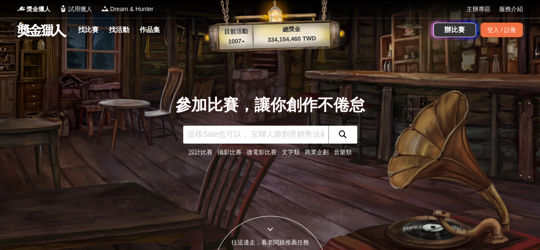
click at [267, 141] on input "text" at bounding box center [255, 135] width 145 height 18
click at [157, 32] on link "作品集" at bounding box center [149, 30] width 27 height 12
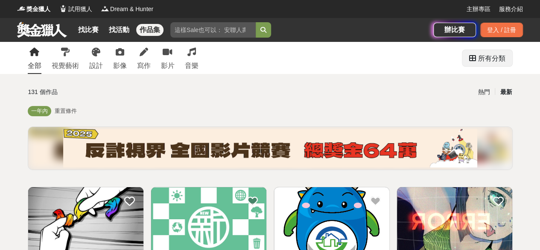
click at [505, 59] on div "所有分類" at bounding box center [491, 58] width 27 height 17
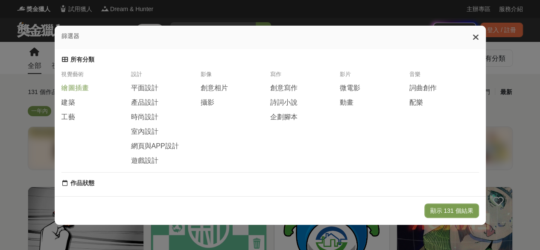
click at [68, 89] on span "繪圖插畫" at bounding box center [74, 88] width 27 height 9
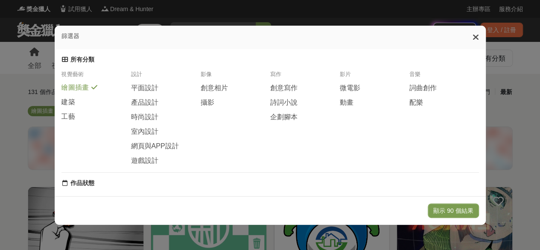
click at [71, 77] on div "視覺藝術" at bounding box center [96, 76] width 70 height 13
click at [61, 67] on div "所有分類 視覺藝術 繪圖插畫 建築 工藝 設計 平面設計 產品設計 時尚設計 室內設計 網頁與APP設計 遊戲設計 影像 創意相片 攝影 寫作 創意寫作 詩詞…" at bounding box center [270, 114] width 418 height 117
click at [62, 62] on icon at bounding box center [65, 59] width 6 height 6
click at [479, 37] on icon at bounding box center [476, 37] width 6 height 9
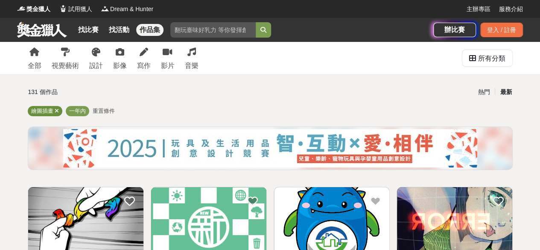
click at [57, 111] on icon at bounding box center [57, 111] width 4 height 6
click at [60, 111] on span "重置條件" at bounding box center [66, 111] width 22 height 6
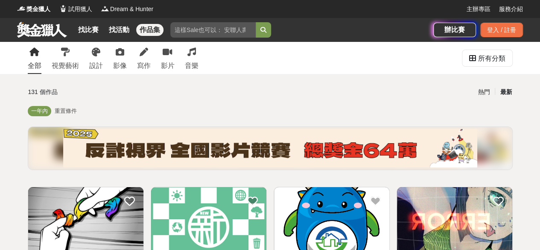
click at [40, 61] on div "全部" at bounding box center [35, 66] width 14 height 10
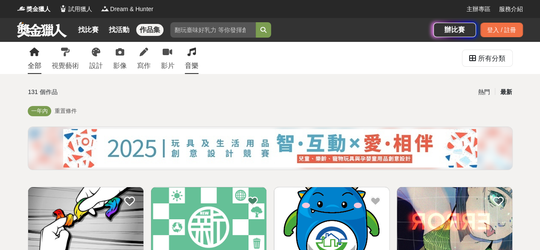
click at [190, 61] on div "音樂" at bounding box center [192, 66] width 14 height 10
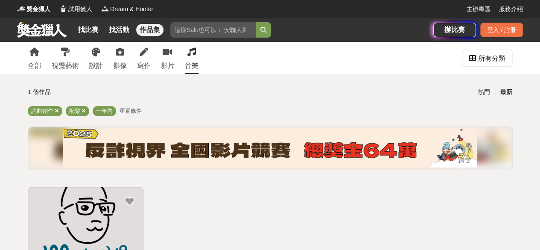
click at [214, 147] on img at bounding box center [270, 148] width 414 height 38
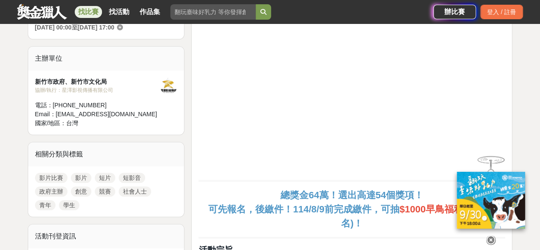
scroll to position [384, 0]
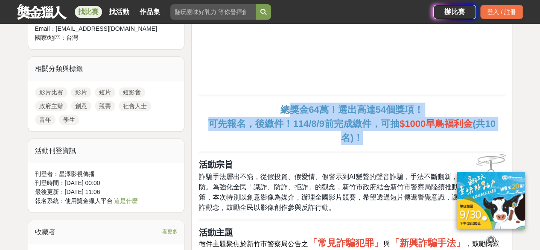
drag, startPoint x: 290, startPoint y: 111, endPoint x: 377, endPoint y: 137, distance: 91.9
click at [377, 137] on p "總獎金64萬！選出高達54個獎項！ 可先報名，後繳件！114/8/9前完成繳件，可抽 $1000早鳥福利金 (共10名)！" at bounding box center [352, 123] width 307 height 42
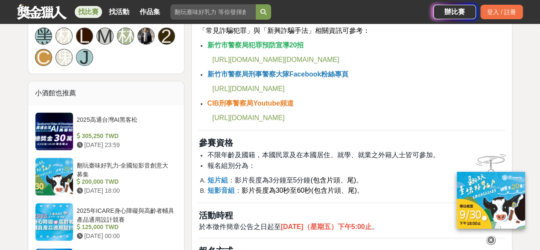
scroll to position [726, 0]
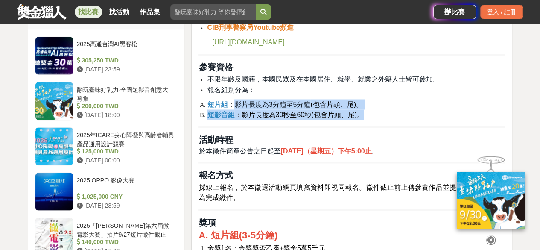
drag, startPoint x: 236, startPoint y: 106, endPoint x: 387, endPoint y: 118, distance: 151.6
click at [387, 118] on ol "短片組 ： 影片長度為3分鐘至5分鐘 (包含片頭、尾) 。 短影音組 ： 影片長度為30秒至60秒(包含片頭、尾) 。" at bounding box center [352, 109] width 307 height 20
click at [398, 104] on li "短片組 ： 影片長度為3分鐘至5分鐘 (包含片頭、尾) 。" at bounding box center [356, 104] width 298 height 10
drag, startPoint x: 328, startPoint y: 119, endPoint x: 423, endPoint y: 124, distance: 95.0
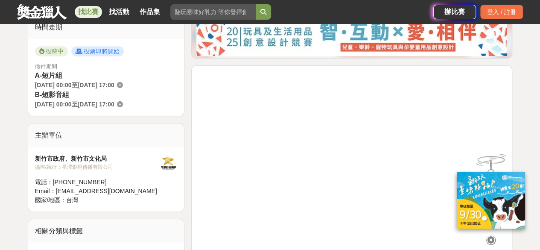
scroll to position [214, 0]
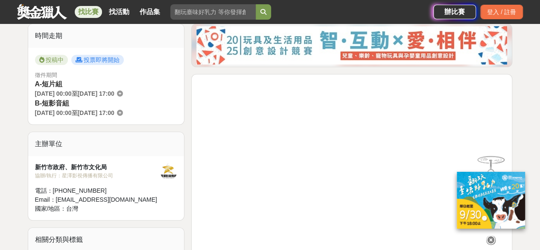
click at [452, 235] on div at bounding box center [490, 238] width 85 height 15
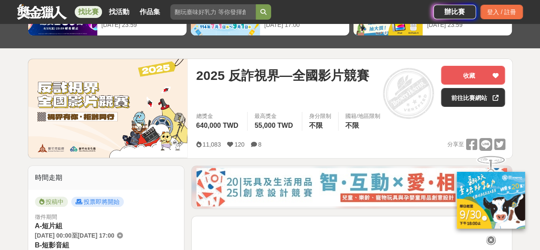
scroll to position [128, 0]
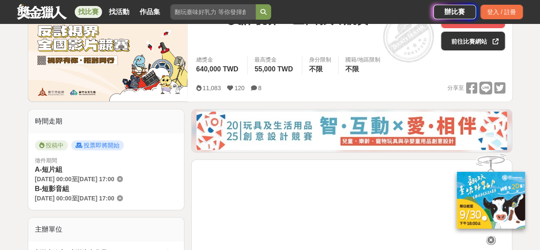
click at [424, 118] on img at bounding box center [351, 130] width 311 height 38
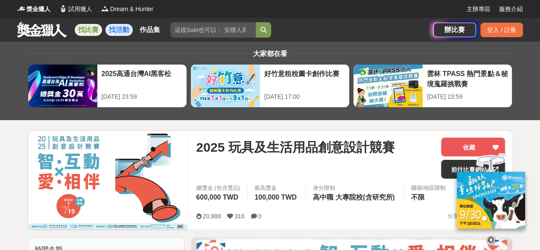
click at [122, 31] on link "找活動" at bounding box center [118, 30] width 27 height 12
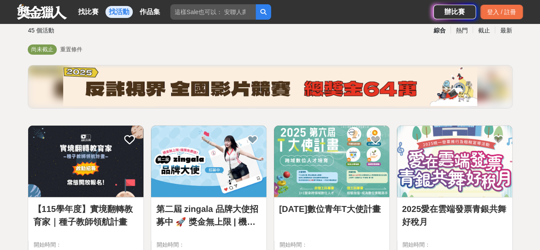
scroll to position [110, 0]
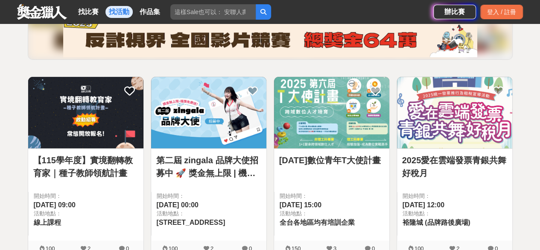
click at [67, 146] on img at bounding box center [85, 112] width 115 height 71
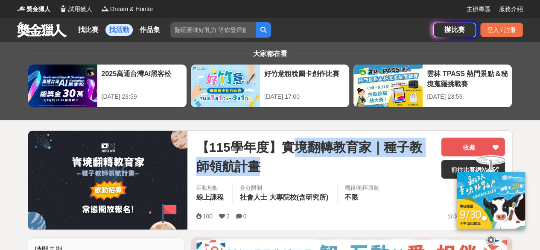
drag, startPoint x: 294, startPoint y: 159, endPoint x: 295, endPoint y: 166, distance: 7.3
click at [295, 166] on span "【115學年度】實境翻轉教育家｜種子教師領航計畫" at bounding box center [315, 156] width 238 height 38
click at [295, 164] on span "【115學年度】實境翻轉教育家｜種子教師領航計畫" at bounding box center [315, 156] width 238 height 38
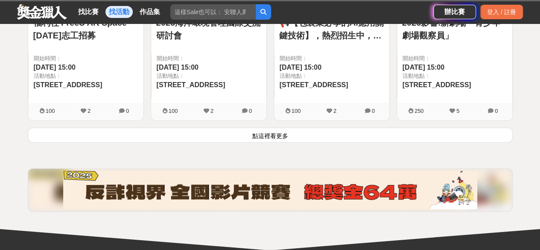
scroll to position [1306, 0]
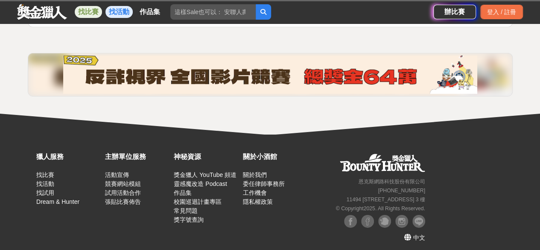
click at [91, 16] on link "找比賽" at bounding box center [88, 12] width 27 height 12
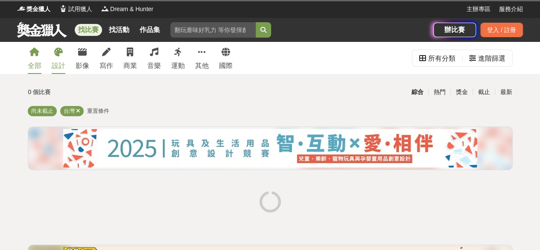
click at [54, 59] on link "設計" at bounding box center [59, 58] width 14 height 32
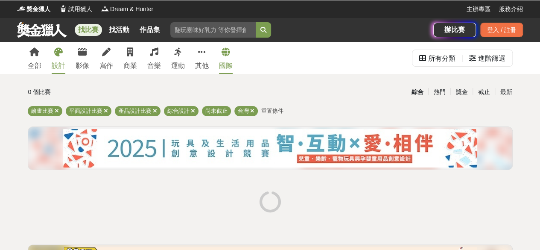
click at [229, 58] on link "國際" at bounding box center [226, 58] width 14 height 32
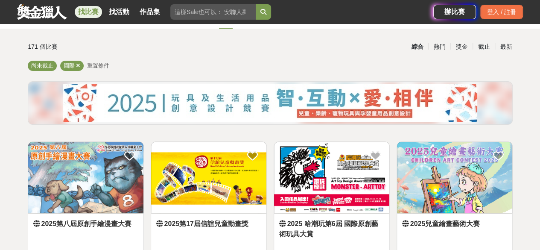
scroll to position [128, 0]
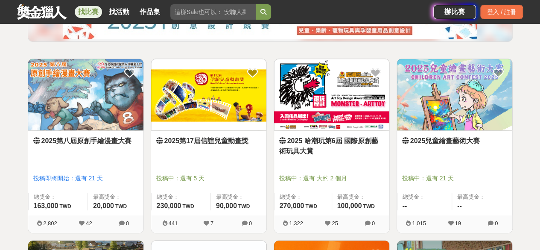
click at [471, 104] on img at bounding box center [454, 94] width 115 height 71
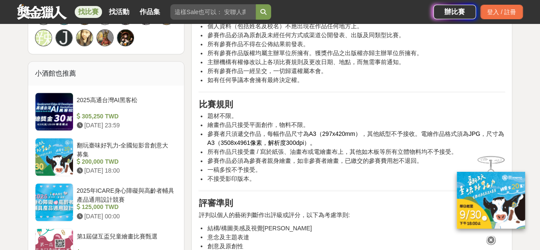
scroll to position [641, 0]
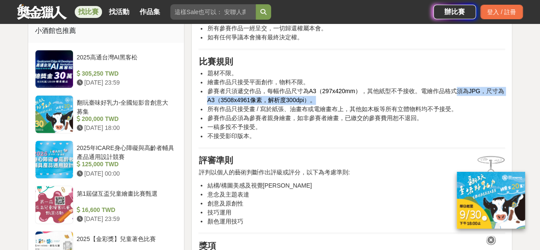
drag, startPoint x: 452, startPoint y: 94, endPoint x: 489, endPoint y: 103, distance: 37.7
click at [489, 103] on li "參賽者只須遞交作品，每幅作品尺寸為 A3（297x420mm） ，其他紙型不予接收。電繪作品格式須為 JPG ，尺寸為 A3（3508x4961像素，解析度3…" at bounding box center [356, 96] width 298 height 18
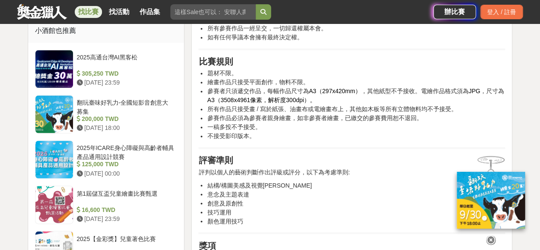
click at [420, 124] on li "一稿多投不予接受。" at bounding box center [356, 127] width 298 height 9
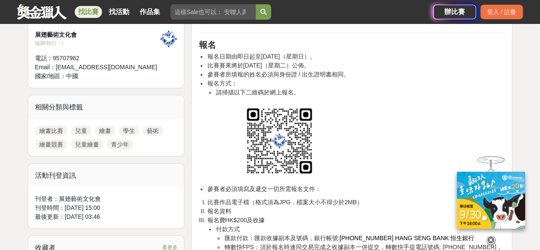
scroll to position [256, 0]
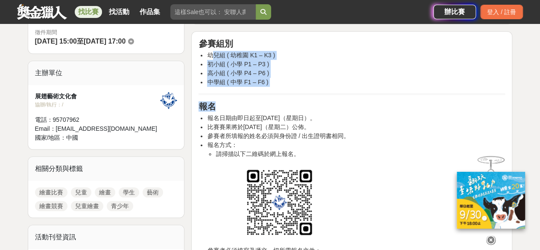
drag, startPoint x: 214, startPoint y: 58, endPoint x: 255, endPoint y: 99, distance: 58.3
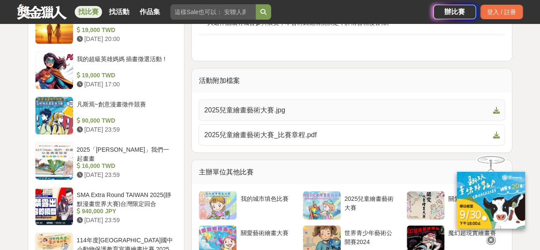
scroll to position [982, 0]
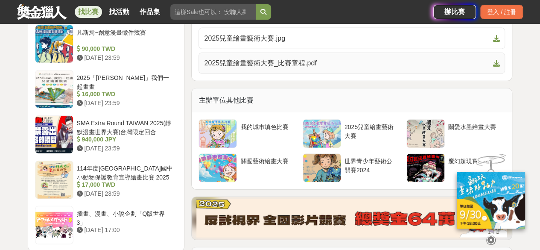
click at [261, 58] on link "2025兒童繪畫藝術大賽_比賽章程.pdf" at bounding box center [352, 63] width 307 height 21
click at [253, 33] on span "2025兒童繪畫藝術大賽.jpg" at bounding box center [346, 38] width 285 height 10
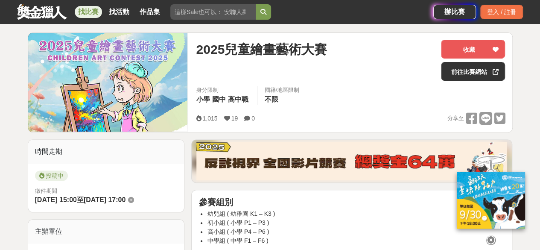
scroll to position [85, 0]
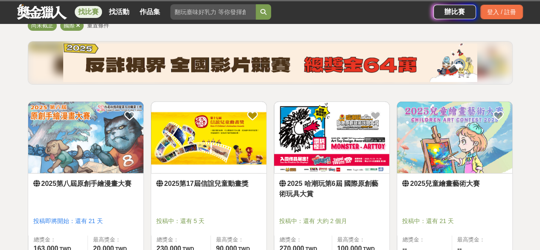
scroll to position [128, 0]
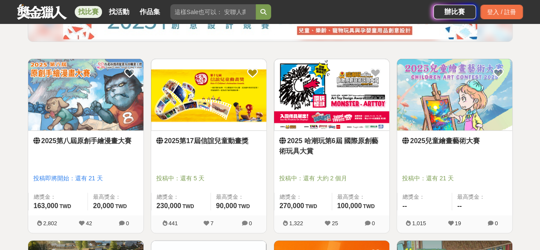
click at [186, 98] on img at bounding box center [208, 94] width 115 height 71
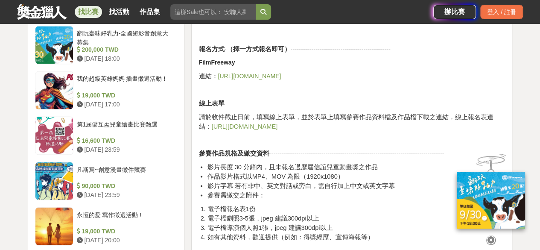
scroll to position [811, 0]
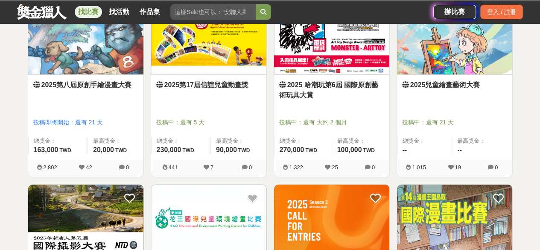
scroll to position [342, 0]
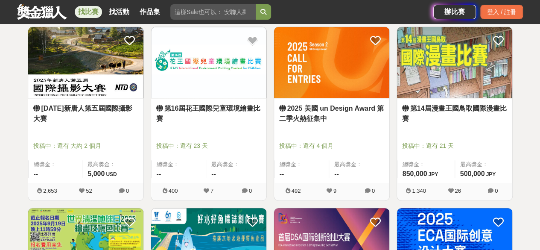
click at [407, 72] on img at bounding box center [454, 62] width 115 height 71
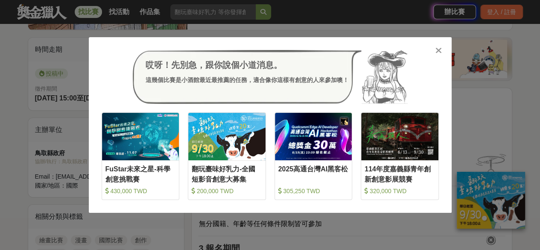
scroll to position [214, 0]
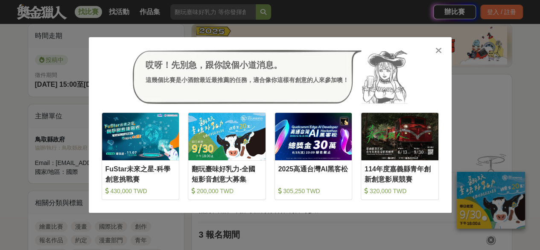
click at [437, 50] on icon at bounding box center [439, 50] width 6 height 9
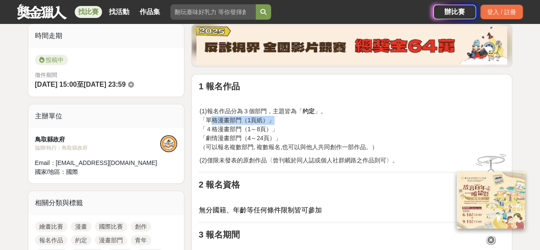
drag, startPoint x: 208, startPoint y: 120, endPoint x: 272, endPoint y: 117, distance: 63.2
click at [272, 117] on p "(1)報名作品分為３個部門，主題皆為「 约定 」。 「單格漫畫部門（1頁紙）」 「４格漫畫部門（1～8頁）」 「劇情漫畫部門（4～24頁）」 （可以報名複數部…" at bounding box center [352, 129] width 306 height 45
click at [292, 126] on p "(1)報名作品分為３個部門，主題皆為「 约定 」。 「單格漫畫部門（1頁紙）」 「４格漫畫部門（1～8頁）」 「劇情漫畫部門（4～24頁）」 （可以報名複數部…" at bounding box center [352, 129] width 306 height 45
drag, startPoint x: 267, startPoint y: 108, endPoint x: 310, endPoint y: 113, distance: 43.0
click at [305, 112] on p "(1)報名作品分為３個部門，主題皆為「 约定 」。 「單格漫畫部門（1頁紙）」 「４格漫畫部門（1～8頁）」 「劇情漫畫部門（4～24頁）」 （可以報名複數部…" at bounding box center [352, 129] width 306 height 45
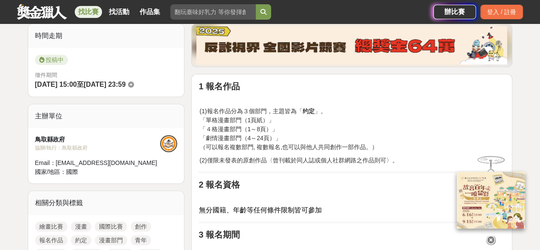
click at [307, 124] on p "(1)報名作品分為３個部門，主題皆為「 约定 」。 「單格漫畫部門（1頁紙）」 「４格漫畫部門（1～8頁）」 「劇情漫畫部門（4～24頁）」 （可以報名複數部…" at bounding box center [352, 129] width 306 height 45
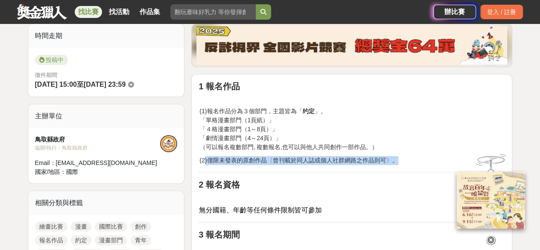
drag, startPoint x: 205, startPoint y: 158, endPoint x: 406, endPoint y: 162, distance: 200.7
click at [406, 162] on p "(2)僅限未發表的原創作品〈曾刊載於同人誌或個人社群網路之作品則可〉。" at bounding box center [352, 160] width 306 height 9
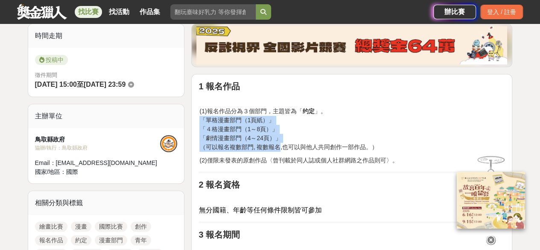
drag, startPoint x: 200, startPoint y: 118, endPoint x: 301, endPoint y: 138, distance: 102.8
click at [295, 139] on p "(1)報名作品分為３個部門，主題皆為「 约定 」。 「單格漫畫部門（1頁紙）」 「４格漫畫部門（1～8頁）」 「劇情漫畫部門（4～24頁）」 （可以報名複數部…" at bounding box center [352, 129] width 306 height 45
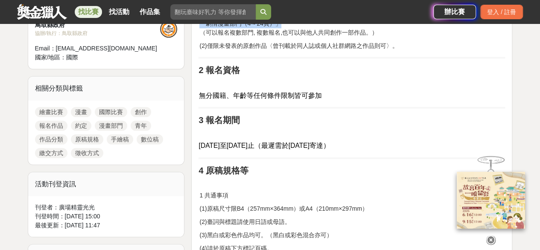
scroll to position [342, 0]
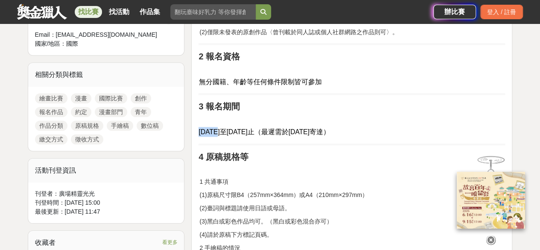
drag, startPoint x: 219, startPoint y: 131, endPoint x: 407, endPoint y: 137, distance: 187.1
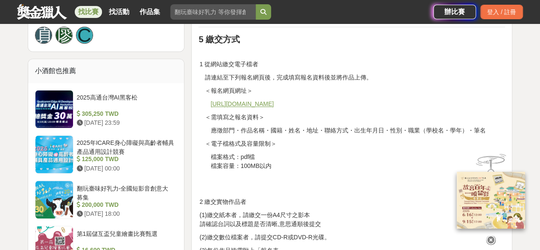
scroll to position [598, 0]
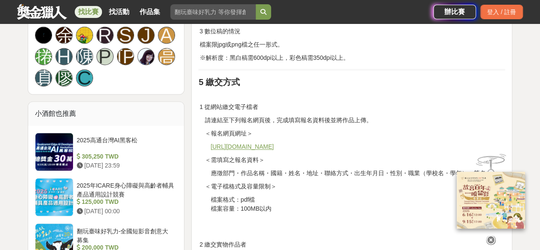
click at [274, 146] on u "https://forms.gle/JWH5DiXNXkz6bL6i7" at bounding box center [242, 146] width 63 height 7
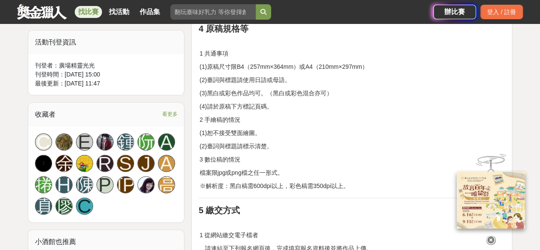
scroll to position [427, 0]
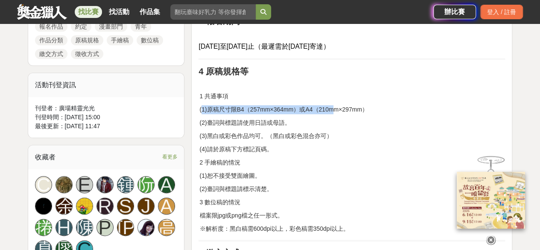
drag, startPoint x: 202, startPoint y: 107, endPoint x: 372, endPoint y: 110, distance: 170.0
click at [347, 108] on p "(1)原稿尺寸限B4（257mm×364mm）或A4（210mm×297mm）" at bounding box center [352, 109] width 306 height 9
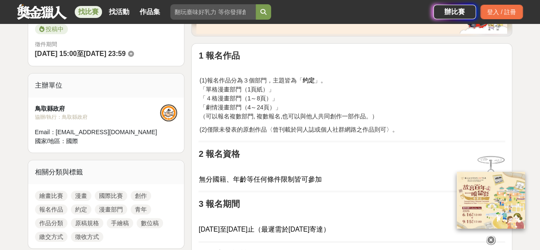
scroll to position [299, 0]
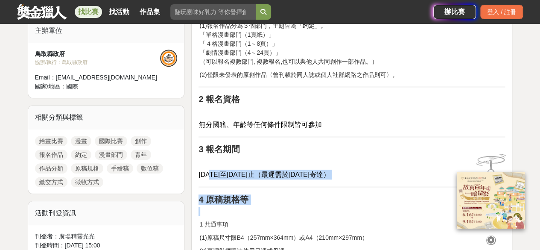
drag, startPoint x: 210, startPoint y: 170, endPoint x: 285, endPoint y: 211, distance: 85.6
click at [285, 211] on p at bounding box center [352, 211] width 307 height 9
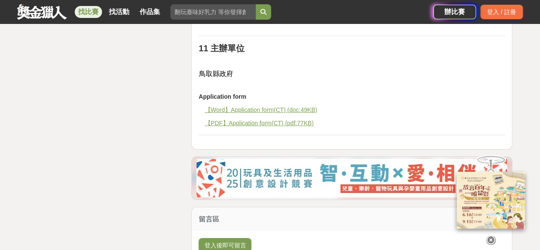
scroll to position [1452, 0]
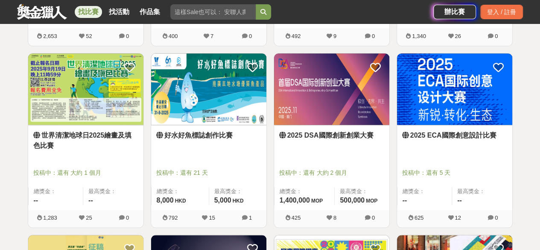
scroll to position [512, 0]
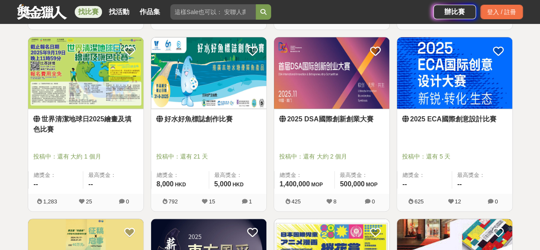
click at [205, 102] on img at bounding box center [208, 72] width 115 height 71
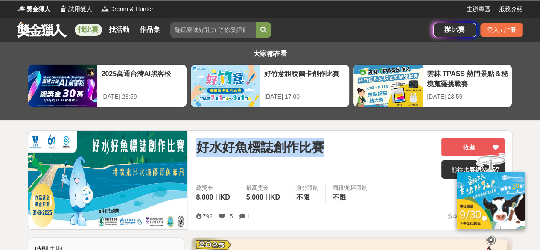
drag, startPoint x: 195, startPoint y: 141, endPoint x: 336, endPoint y: 150, distance: 140.7
click at [336, 150] on div "好水好魚標誌創作比賽 收藏 前往比賽網站 總獎金 8,000 HKD 最高獎金 5,000 HKD 身分限制 不限 國籍/地區限制 不限 792 15 1 分…" at bounding box center [350, 180] width 323 height 99
click at [266, 153] on span "好水好魚標誌創作比賽" at bounding box center [260, 146] width 128 height 19
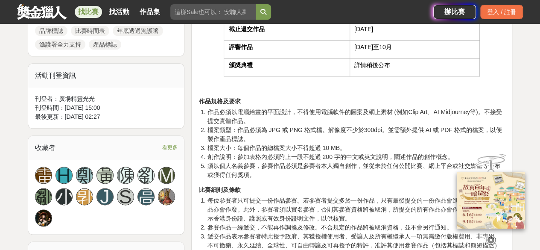
scroll to position [470, 0]
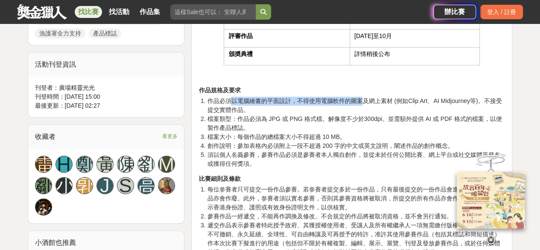
drag, startPoint x: 233, startPoint y: 90, endPoint x: 385, endPoint y: 91, distance: 151.6
click at [367, 97] on span "作品必須以電腦繪畫的平面設計，不得使用電腦軟件的圖案及網上素材 (例如Clip Art、AI Midjourney等)。不接受提交實體作品。" at bounding box center [354, 105] width 295 height 16
click at [397, 97] on span "作品必須以電腦繪畫的平面設計，不得使用電腦軟件的圖案及網上素材 (例如Clip Art、AI Midjourney等)。不接受提交實體作品。" at bounding box center [354, 105] width 295 height 16
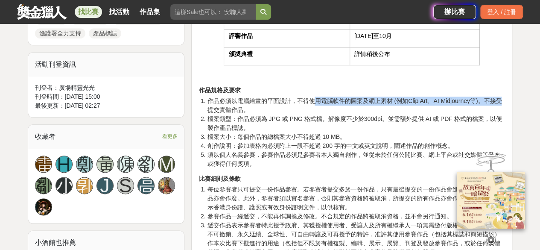
drag, startPoint x: 317, startPoint y: 90, endPoint x: 524, endPoint y: 91, distance: 206.7
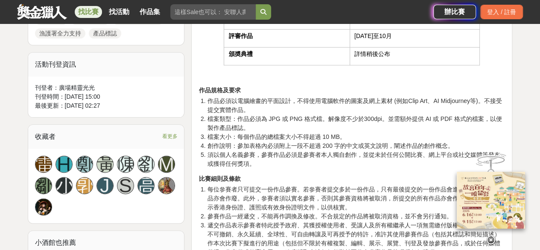
click at [294, 115] on span "檔案類型：作品必須為 JPG 或 PNG 格式檔。解像度不少於300dpi。並需額外提供 AI 或 PDF 格式的檔案，以便製作產品標誌。" at bounding box center [354, 123] width 295 height 16
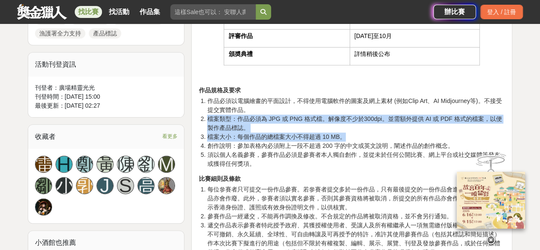
drag, startPoint x: 260, startPoint y: 103, endPoint x: 360, endPoint y: 128, distance: 103.4
click at [360, 128] on ol "作品必須以電腦繪畫的平面設計，不得使用電腦軟件的圖案及網上素材 (例如Clip Art、AI Midjourney等)。不接受提交實體作品。 檔案類型：作品必…" at bounding box center [352, 133] width 307 height 72
click at [360, 132] on li "檔案大小：每個作品的總檔案大小不得超過 10 MB。" at bounding box center [356, 136] width 298 height 9
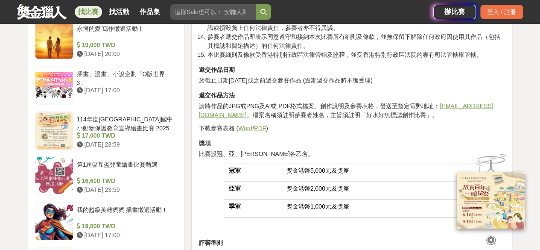
scroll to position [897, 0]
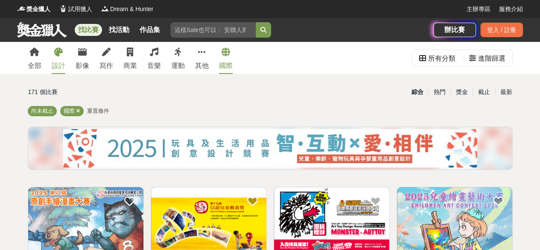
click at [58, 59] on link "設計" at bounding box center [59, 58] width 14 height 32
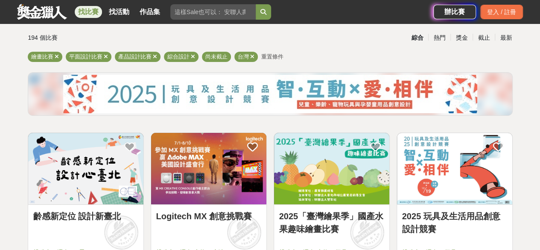
scroll to position [85, 0]
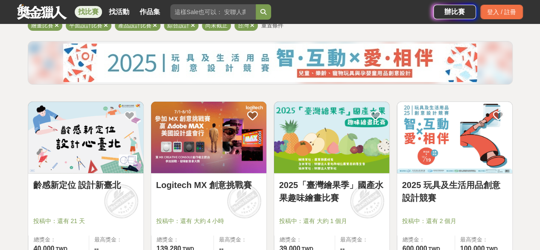
click at [373, 142] on img at bounding box center [331, 137] width 115 height 71
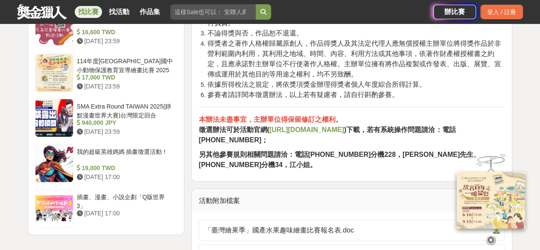
scroll to position [1238, 0]
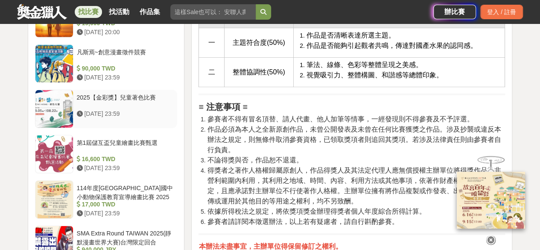
click at [51, 99] on div at bounding box center [54, 109] width 38 height 38
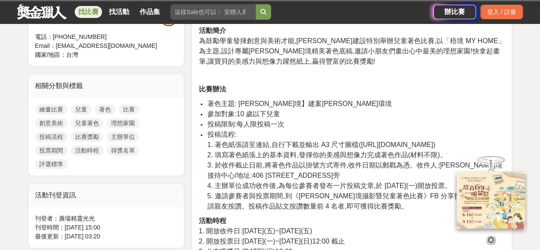
scroll to position [345, 0]
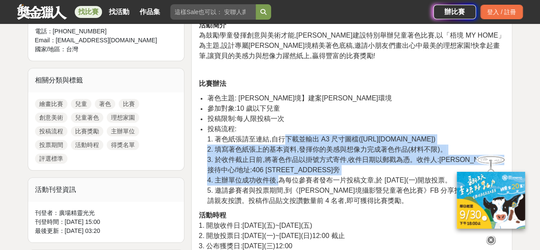
drag, startPoint x: 287, startPoint y: 135, endPoint x: 278, endPoint y: 175, distance: 41.5
click at [278, 175] on li "投稿流程: 1. 著色紙張請至連結,自行下載並輸出 A3 尺寸圖檔(https://reurl.cc/daeR4M) 2. 填寫著色紙張上的基本資料,發揮你的…" at bounding box center [356, 165] width 298 height 82
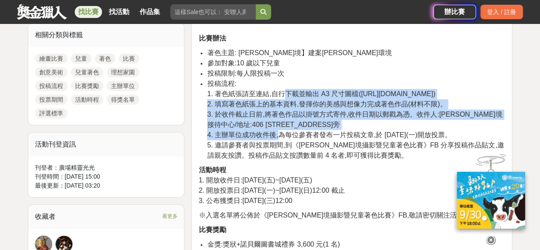
scroll to position [430, 0]
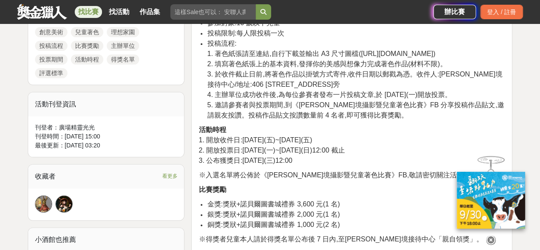
click at [275, 158] on span "3. 公布獲獎日:2025/09/03(三)12:00" at bounding box center [246, 160] width 94 height 7
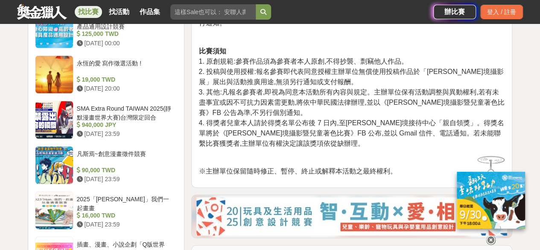
scroll to position [772, 0]
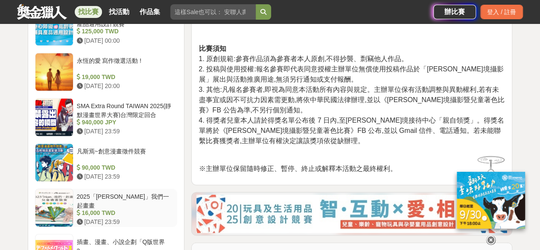
click at [55, 205] on div at bounding box center [54, 208] width 38 height 38
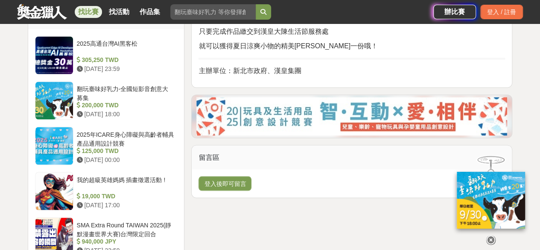
scroll to position [686, 0]
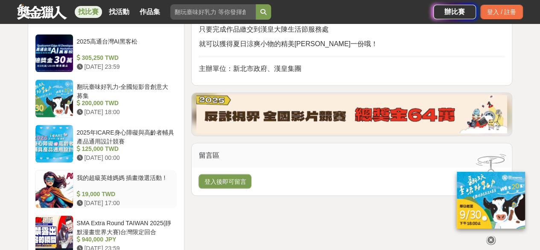
click at [48, 170] on div at bounding box center [54, 189] width 38 height 38
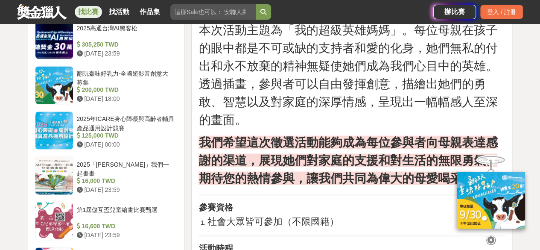
scroll to position [729, 0]
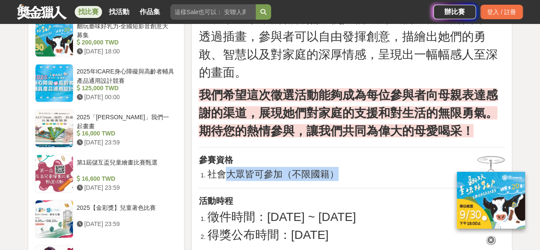
drag, startPoint x: 225, startPoint y: 167, endPoint x: 363, endPoint y: 171, distance: 137.6
click at [363, 171] on li "社會大眾皆可參加（不限國籍）" at bounding box center [356, 174] width 298 height 14
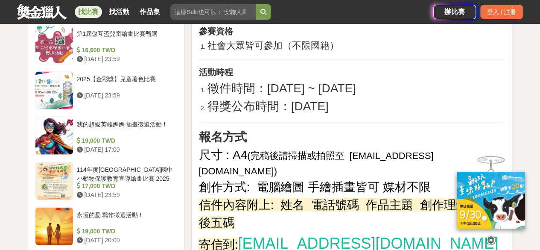
drag, startPoint x: 258, startPoint y: 98, endPoint x: 398, endPoint y: 102, distance: 139.7
click at [398, 102] on li "得獎公布時間：2026/1/30" at bounding box center [356, 106] width 298 height 18
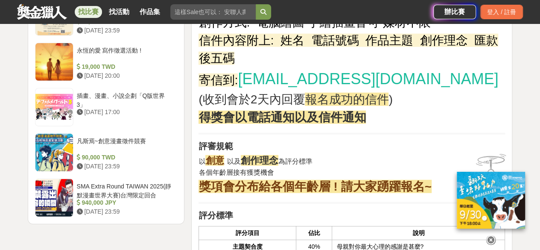
scroll to position [1028, 0]
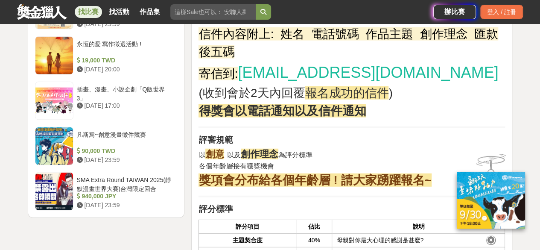
drag, startPoint x: 202, startPoint y: 140, endPoint x: 337, endPoint y: 147, distance: 135.1
click at [337, 147] on p "以 創意 以及 創作理念 為評分標準 各個年齡層接有獲獎機會 獎項會分布給各個年齡層 ! 請大家踴躍報名~" at bounding box center [352, 168] width 307 height 42
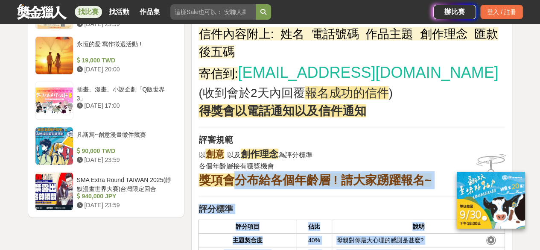
drag, startPoint x: 236, startPoint y: 164, endPoint x: 457, endPoint y: 176, distance: 221.5
click at [457, 176] on div "我的超級英雄媽媽 插畫徵選活動 ! 收藏 總獎金 19,000 TWD 最高獎金 10,000 TWD 身分限制 不限 國籍/地區限制 不限 200 4 0 …" at bounding box center [270, 55] width 499 height 1906
click at [413, 173] on strong "獎項會分布給各個年齡層 ! 請大家踴躍報名~" at bounding box center [315, 179] width 233 height 13
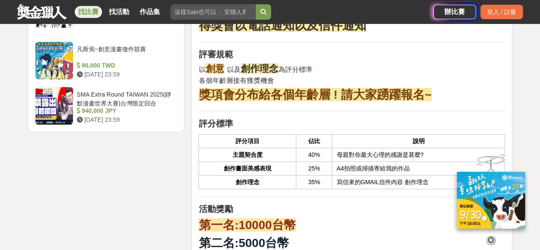
scroll to position [1156, 0]
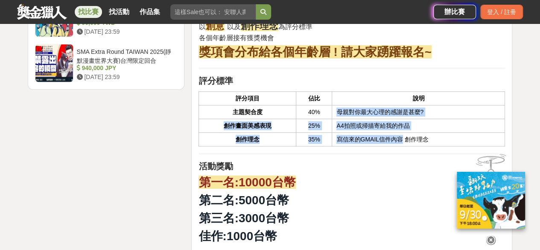
drag, startPoint x: 333, startPoint y: 98, endPoint x: 403, endPoint y: 127, distance: 76.4
click at [403, 127] on tbody "主題契合度 40% 母親對你最大心理的感謝是甚麼? 創作畫面美感表現 25% A4拍照或掃描寄給我的作品 創作理念 35% 寫信來的GMAIL信件內容 創作理念" at bounding box center [352, 125] width 306 height 41
click at [403, 133] on td "寫信來的GMAIL信件內容 創作理念" at bounding box center [418, 140] width 173 height 14
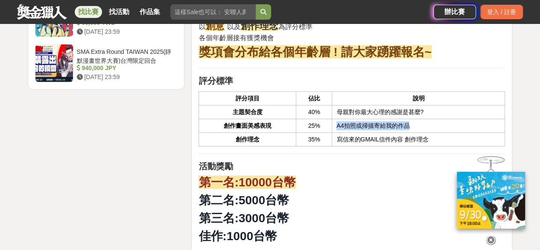
drag, startPoint x: 336, startPoint y: 106, endPoint x: 431, endPoint y: 110, distance: 94.9
click at [431, 119] on td "A4拍照或掃描寄給我的作品" at bounding box center [418, 126] width 173 height 14
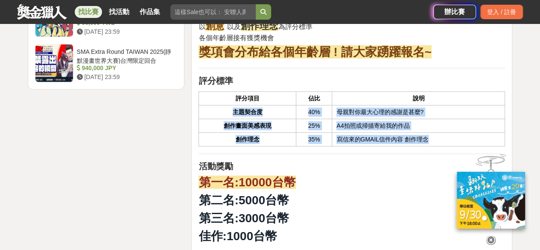
drag, startPoint x: 436, startPoint y: 120, endPoint x: 225, endPoint y: 91, distance: 212.6
click at [225, 105] on tbody "主題契合度 40% 母親對你最大心理的感謝是甚麼? 創作畫面美感表現 25% A4拍照或掃描寄給我的作品 創作理念 35% 寫信來的GMAIL信件內容 創作理念" at bounding box center [352, 125] width 306 height 41
click at [313, 105] on td "40%" at bounding box center [314, 112] width 36 height 14
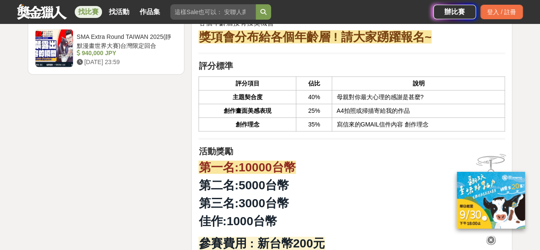
scroll to position [1071, 0]
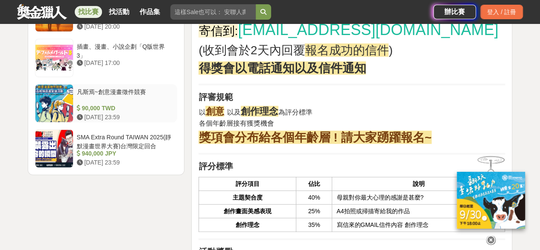
click at [61, 102] on div at bounding box center [54, 104] width 38 height 38
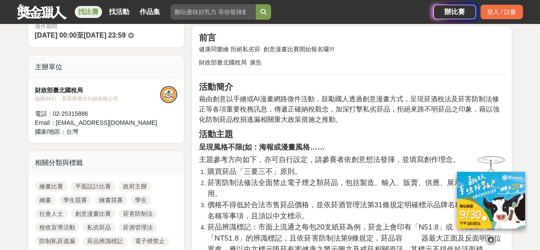
scroll to position [259, 0]
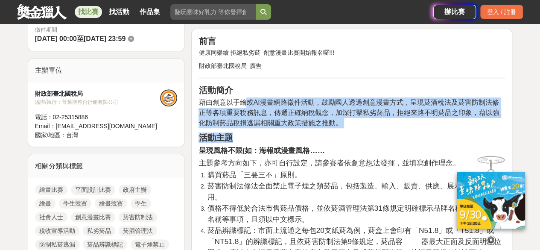
drag, startPoint x: 243, startPoint y: 98, endPoint x: 412, endPoint y: 125, distance: 171.2
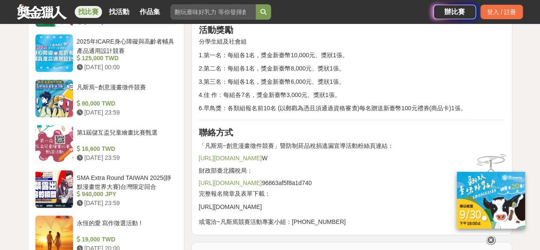
scroll to position [643, 0]
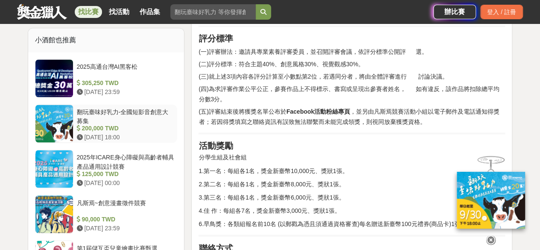
click at [57, 122] on div at bounding box center [54, 124] width 38 height 38
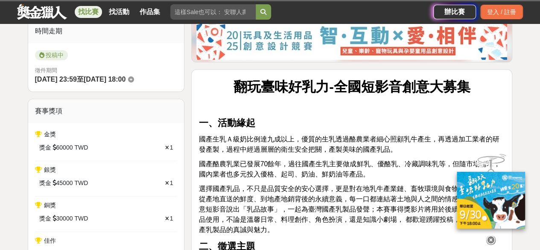
scroll to position [215, 0]
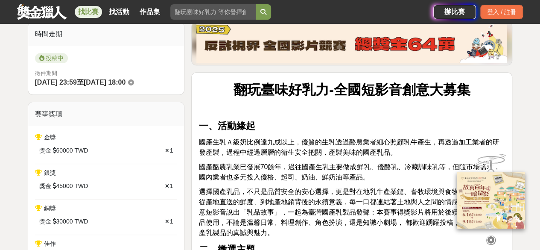
click at [90, 12] on link "找比賽" at bounding box center [88, 12] width 27 height 12
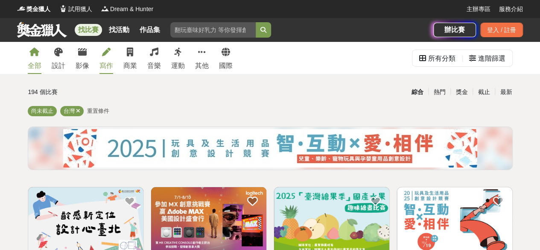
click at [102, 58] on link "寫作" at bounding box center [106, 58] width 14 height 32
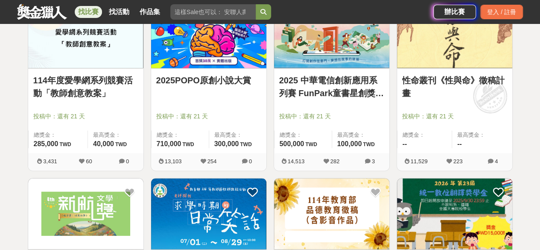
scroll to position [811, 0]
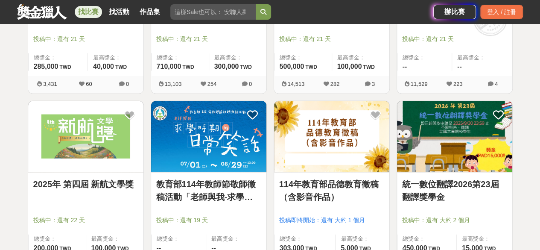
click at [180, 151] on img at bounding box center [208, 136] width 115 height 71
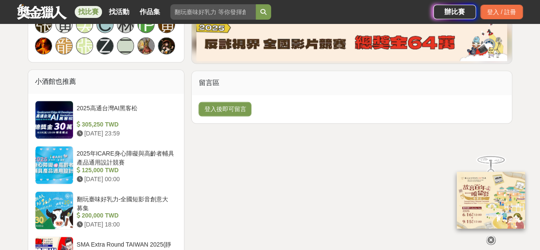
scroll to position [555, 0]
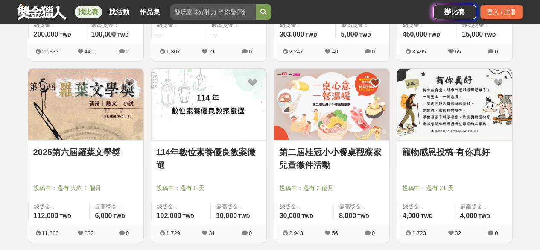
scroll to position [1196, 0]
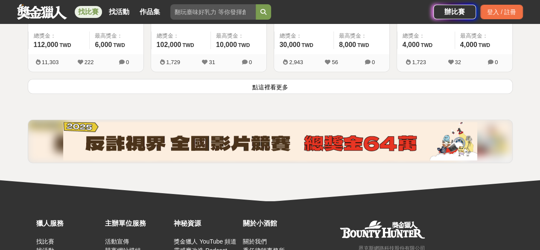
click at [278, 80] on button "點這裡看更多" at bounding box center [270, 86] width 485 height 15
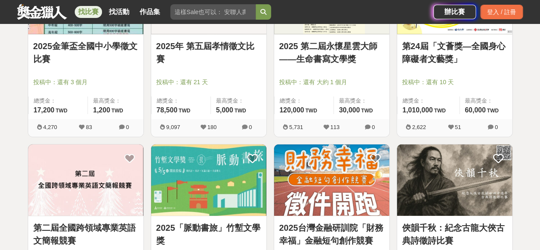
scroll to position [1324, 0]
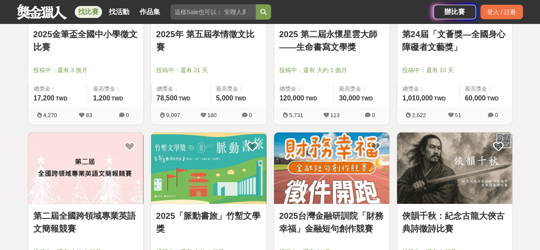
click at [78, 167] on img at bounding box center [85, 167] width 115 height 71
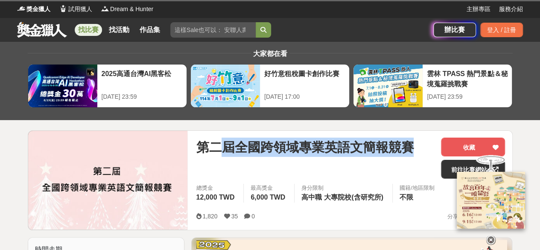
drag, startPoint x: 218, startPoint y: 140, endPoint x: 428, endPoint y: 147, distance: 210.2
click at [428, 147] on div "第二屆全國跨領域專業英語文簡報競賽" at bounding box center [315, 146] width 238 height 19
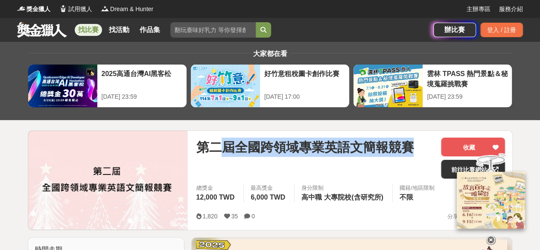
click at [378, 152] on span "第二屆全國跨領域專業英語文簡報競賽" at bounding box center [305, 146] width 218 height 19
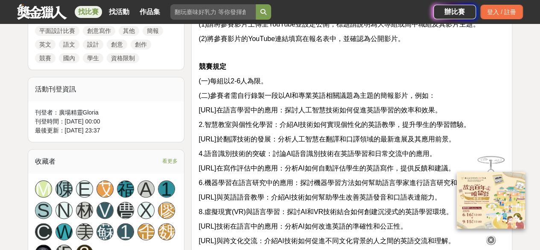
scroll to position [470, 0]
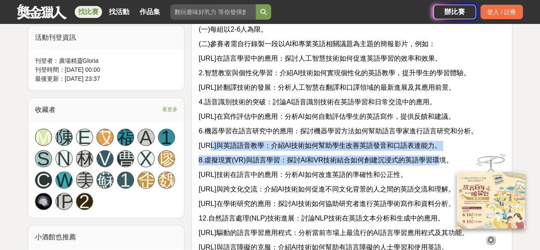
drag, startPoint x: 209, startPoint y: 154, endPoint x: 439, endPoint y: 171, distance: 230.4
click at [439, 171] on div "資格 全國大專院校(含五專四、五年級、大學部)以及高中、高職在校學生。 報名時間 即日起至民國114年09月26日(星期五)中午12:00為止。 報名方式 (…" at bounding box center [352, 151] width 307 height 653
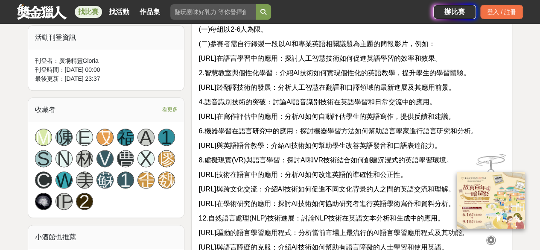
click at [390, 178] on span "9.AI技術在語言中的應用：分析AI如何改進英語的準確性和公正性。" at bounding box center [303, 174] width 208 height 7
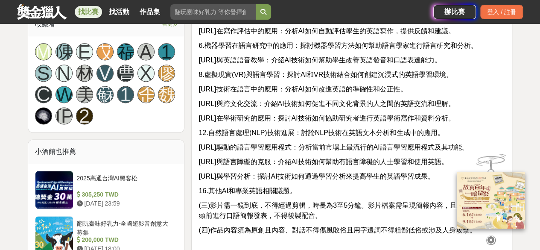
scroll to position [598, 0]
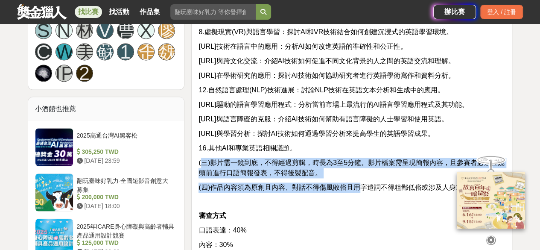
drag, startPoint x: 203, startPoint y: 171, endPoint x: 358, endPoint y: 188, distance: 155.5
click at [358, 188] on div "資格 全國大專院校(含五專四、五年級、大學部)以及高中、高職在校學生。 報名時間 即日起至民國114年09月26日(星期五)中午12:00為止。 報名方式 (…" at bounding box center [352, 23] width 307 height 653
click at [353, 178] on p "(三)影片需一鏡到底，不得經過剪輯，時長為3至5分鐘。影片檔案需呈現簡報內容，且參賽者必須在鏡頭前進行口語簡報發表，不得後製配音。" at bounding box center [352, 168] width 307 height 20
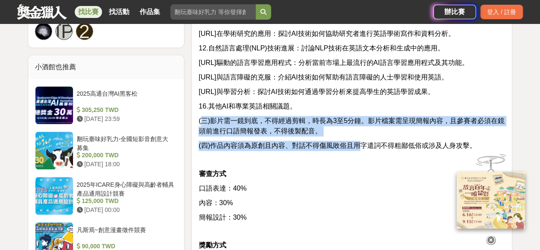
scroll to position [683, 0]
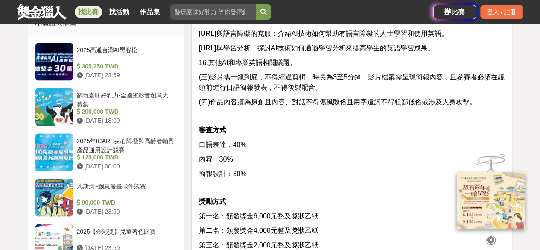
click at [255, 164] on p "內容：30%" at bounding box center [352, 159] width 307 height 10
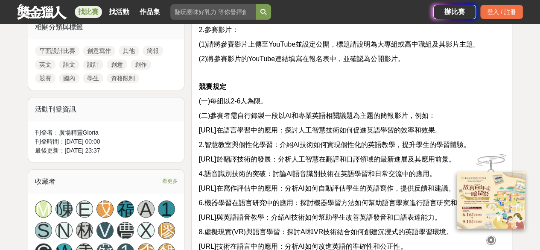
scroll to position [427, 0]
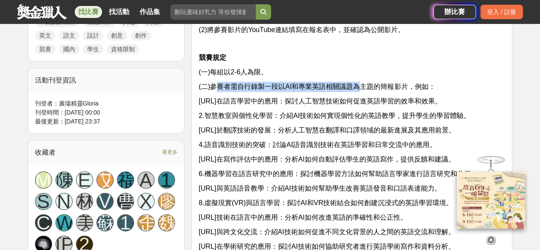
drag, startPoint x: 214, startPoint y: 95, endPoint x: 360, endPoint y: 99, distance: 146.5
click at [360, 90] on span "(二)參賽者需自行錄製一段以AI和專業英語相關議題為主題的簡報影片，例如：" at bounding box center [317, 86] width 237 height 7
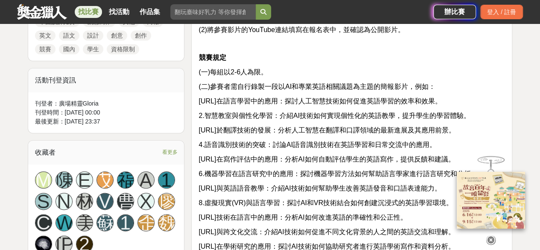
click at [358, 102] on div "資格 全國大專院校(含五專四、五年級、大學部)以及高中、高職在校學生。 報名時間 即日起至民國114年09月26日(星期五)中午12:00為止。 報名方式 (…" at bounding box center [352, 194] width 307 height 653
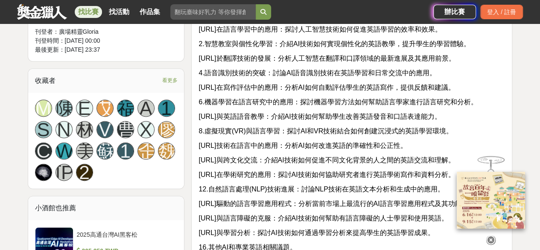
scroll to position [512, 0]
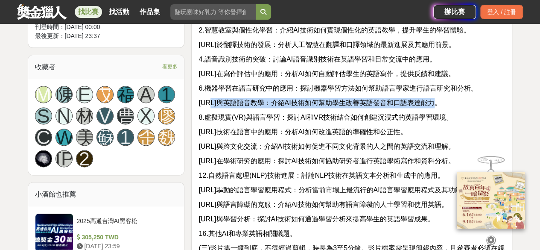
drag, startPoint x: 206, startPoint y: 111, endPoint x: 471, endPoint y: 111, distance: 264.7
click at [471, 108] on p "7.AI與英語語音教學：介紹AI技術如何幫助學生改善英語發音和口語表達能力。" at bounding box center [352, 103] width 307 height 10
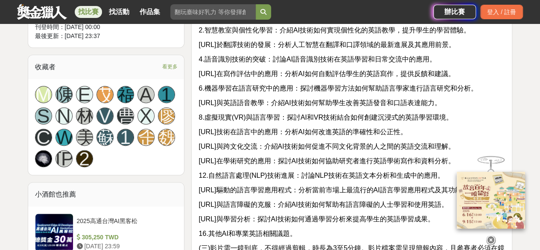
click at [441, 121] on span "8.虛擬現實(VR)與語言學習：探討AI和VR技術結合如何創建沉浸式的英語學習環境。" at bounding box center [326, 117] width 255 height 7
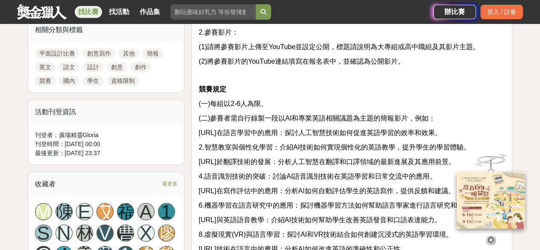
scroll to position [299, 0]
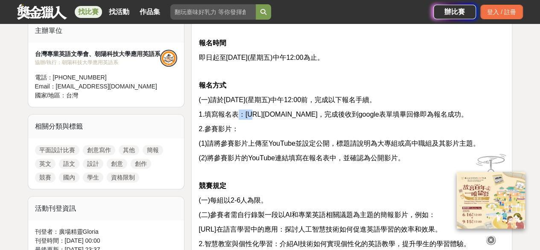
drag, startPoint x: 241, startPoint y: 114, endPoint x: 253, endPoint y: 114, distance: 11.5
click at [253, 114] on span "1.填寫報名表：https://forms.gle/MESHzvqMc8XeLix48，完成後收到google表單填畢回條即為報名成功。" at bounding box center [333, 114] width 269 height 7
click at [266, 134] on p "2.參賽影片：" at bounding box center [352, 129] width 307 height 10
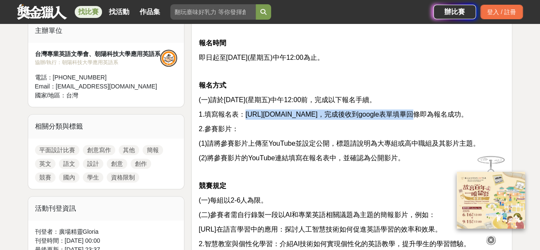
drag, startPoint x: 244, startPoint y: 111, endPoint x: 369, endPoint y: 104, distance: 124.9
copy span "https://forms.gle/MESHzvqMc8XeLix48"
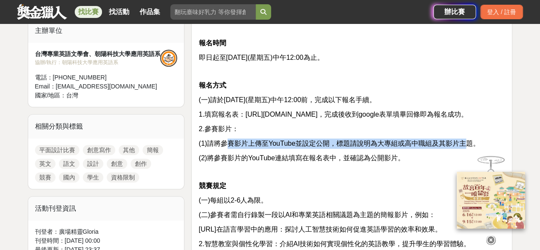
drag, startPoint x: 227, startPoint y: 151, endPoint x: 467, endPoint y: 145, distance: 239.6
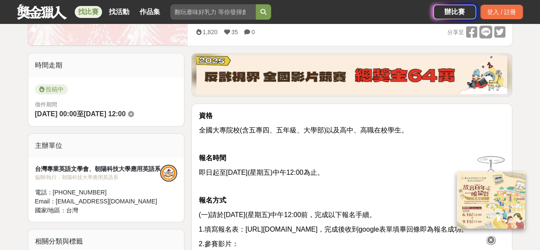
scroll to position [171, 0]
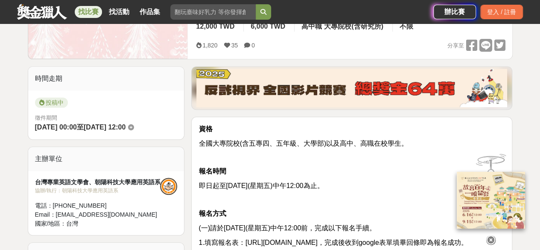
click at [302, 145] on span "全國大專院校(含五專四、五年級、大學部)以及高中、高職在校學生。" at bounding box center [304, 143] width 210 height 7
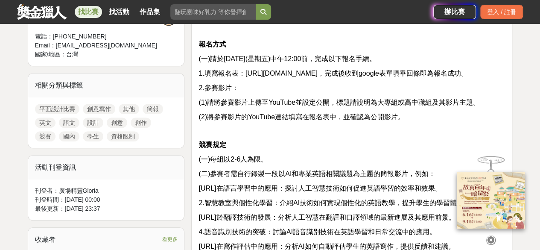
scroll to position [342, 0]
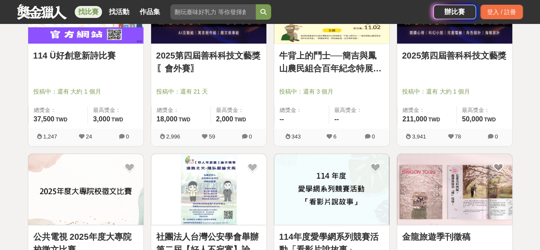
scroll to position [1793, 0]
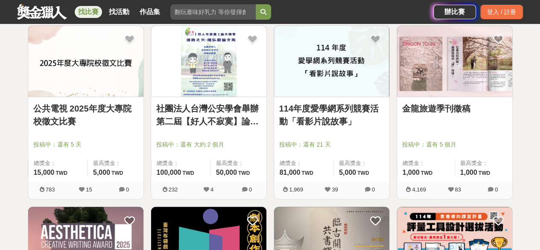
click at [190, 10] on input "search" at bounding box center [212, 11] width 85 height 15
type input "y"
type input "9"
type input "英語"
click at [256, 4] on button "submit" at bounding box center [263, 11] width 15 height 15
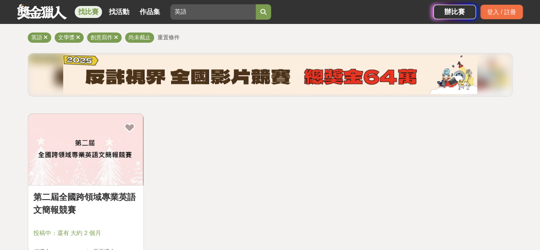
scroll to position [171, 0]
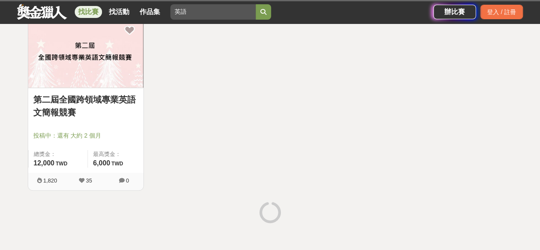
scroll to position [163, 0]
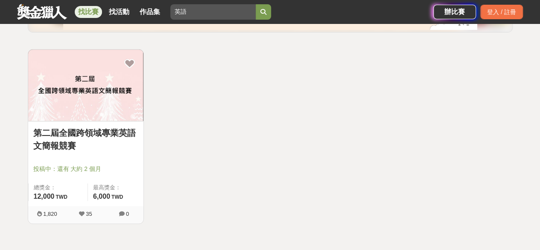
scroll to position [43, 0]
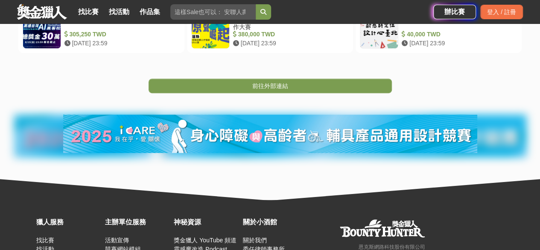
scroll to position [214, 0]
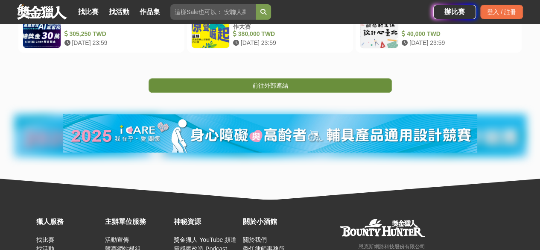
drag, startPoint x: 278, startPoint y: 74, endPoint x: 279, endPoint y: 79, distance: 4.7
click at [278, 76] on div "前往外部連結" at bounding box center [270, 73] width 540 height 40
click at [279, 82] on span "前往外部連結" at bounding box center [270, 85] width 36 height 7
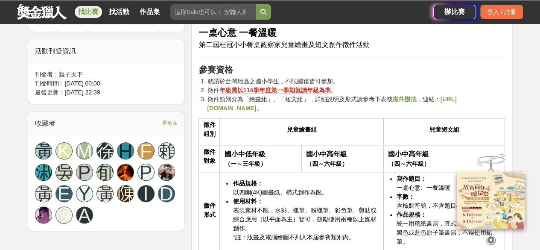
scroll to position [427, 0]
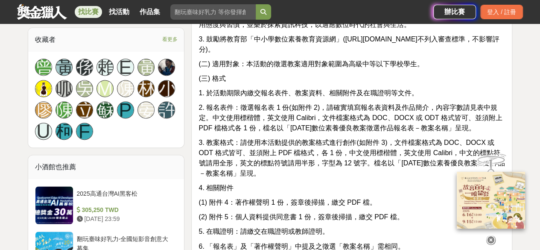
scroll to position [470, 0]
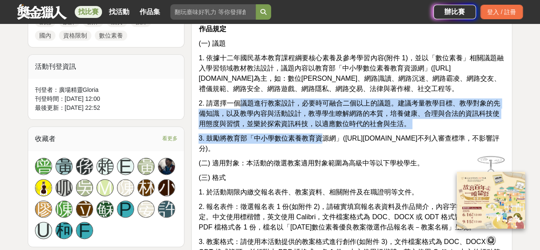
drag, startPoint x: 242, startPoint y: 96, endPoint x: 321, endPoint y: 137, distance: 89.2
click at [321, 137] on div "資格 (一) 全國公私立國小、國中、高中職教師(含代理、代課及實習教師)。 (二) 可跨校組隊參加，每組報名人數至多 4 人(含)以內，報名組員一經確定即不得…" at bounding box center [352, 203] width 307 height 715
click at [321, 138] on span "3. 鼓勵將教育部「中小學數位素養教育資源網」(https://eliteracy.edu.tw/)提供之數位教學資源加入於教案設計中(不列入審查標準，不影響…" at bounding box center [349, 144] width 301 height 18
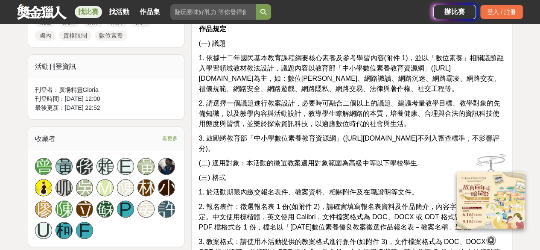
drag, startPoint x: 202, startPoint y: 139, endPoint x: 395, endPoint y: 151, distance: 193.4
click at [395, 151] on p "3. 鼓勵將教育部「中小學數位素養教育資源網」(https://eliteracy.edu.tw/)提供之數位教學資源加入於教案設計中(不列入審查標準，不影響…" at bounding box center [352, 143] width 307 height 20
drag, startPoint x: 398, startPoint y: 149, endPoint x: 422, endPoint y: 140, distance: 26.1
click at [398, 149] on p "3. 鼓勵將教育部「中小學數位素養教育資源網」(https://eliteracy.edu.tw/)提供之數位教學資源加入於教案設計中(不列入審查標準，不影響…" at bounding box center [352, 143] width 307 height 20
click at [430, 135] on span "3. 鼓勵將教育部「中小學數位素養教育資源網」(https://eliteracy.edu.tw/)提供之數位教學資源加入於教案設計中(不列入審查標準，不影響…" at bounding box center [349, 144] width 301 height 18
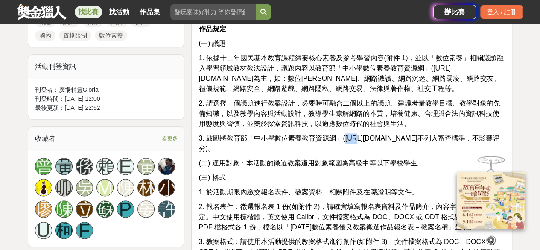
drag, startPoint x: 344, startPoint y: 139, endPoint x: 354, endPoint y: 138, distance: 10.3
click at [354, 138] on span "3. 鼓勵將教育部「中小學數位素養教育資源網」(https://eliteracy.edu.tw/)提供之數位教學資源加入於教案設計中(不列入審查標準，不影響…" at bounding box center [349, 144] width 301 height 18
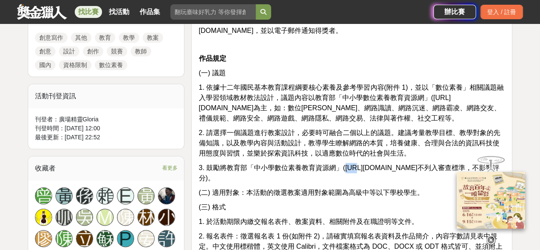
scroll to position [427, 0]
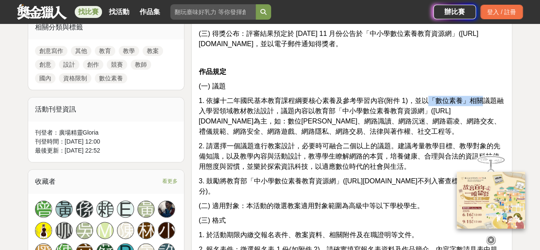
drag, startPoint x: 430, startPoint y: 96, endPoint x: 479, endPoint y: 94, distance: 48.3
click at [479, 94] on div "資格 (一) 全國公私立國小、國中、高中職教師(含代理、代課及實習教師)。 (二) 可跨校組隊參加，每組報名人數至多 4 人(含)以內，報名組員一經確定即不得…" at bounding box center [352, 246] width 307 height 715
click at [475, 97] on span "1. 依據十二年國民基本教育課程綱要核心素養及參考學習內容(附件 1)，並以「數位素養」相關議題融入學習領域教材教法設計，議題內容以教育部「中小學數位素養教育…" at bounding box center [351, 116] width 305 height 38
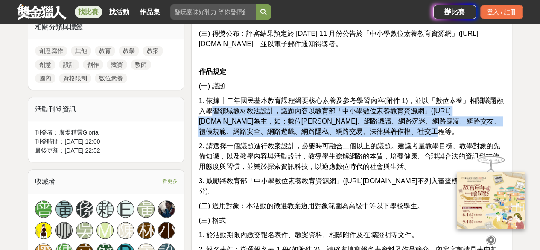
drag, startPoint x: 215, startPoint y: 106, endPoint x: 469, endPoint y: 135, distance: 255.3
click at [469, 135] on p "1. 依據十二年國民基本教育課程綱要核心素養及參考學習內容(附件 1)，並以「數位素養」相關議題融入學習領域教材教法設計，議題內容以教育部「中小學數位素養教育…" at bounding box center [352, 116] width 307 height 41
click at [344, 120] on span "1. 依據十二年國民基本教育課程綱要核心素養及參考學習內容(附件 1)，並以「數位素養」相關議題融入學習領域教材教法設計，議題內容以教育部「中小學數位素養教育…" at bounding box center [351, 116] width 305 height 38
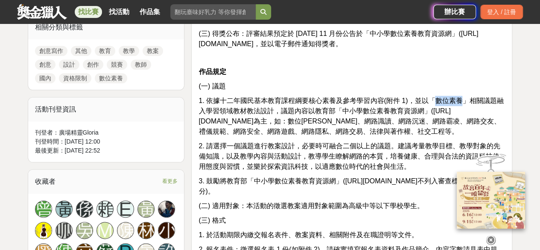
drag, startPoint x: 436, startPoint y: 98, endPoint x: 460, endPoint y: 99, distance: 24.8
click at [460, 99] on span "1. 依據十二年國民基本教育課程綱要核心素養及參考學習內容(附件 1)，並以「數位素養」相關議題融入學習領域教材教法設計，議題內容以教育部「中小學數位素養教育…" at bounding box center [351, 116] width 305 height 38
copy span "數位素養"
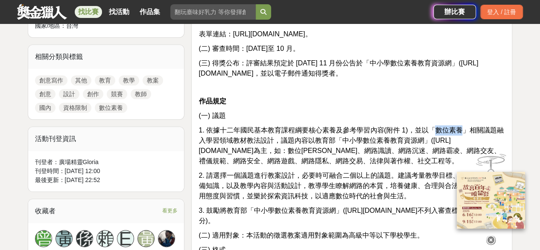
scroll to position [384, 0]
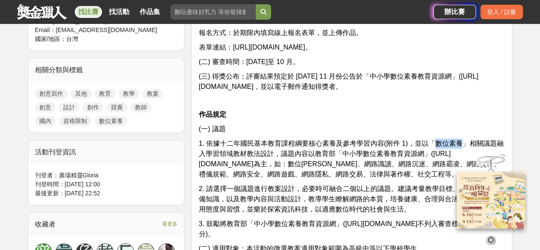
drag, startPoint x: 239, startPoint y: 45, endPoint x: 377, endPoint y: 41, distance: 138.0
click at [312, 47] on span "表單連結：https://forms.gle/nSe8JpWeVcSQLJn76。" at bounding box center [255, 47] width 113 height 7
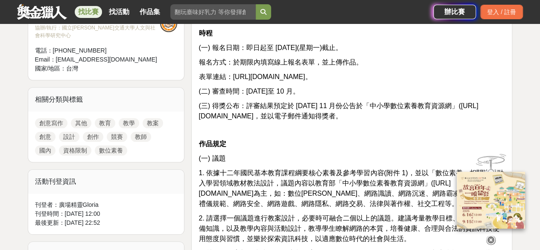
scroll to position [342, 0]
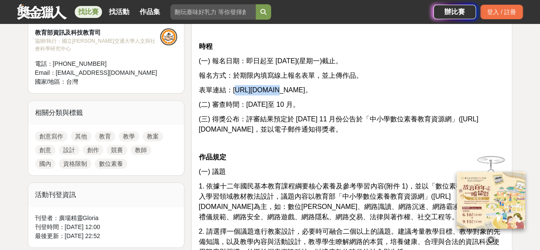
drag, startPoint x: 237, startPoint y: 88, endPoint x: 272, endPoint y: 88, distance: 35.0
click at [272, 88] on span "表單連結：https://forms.gle/nSe8JpWeVcSQLJn76。" at bounding box center [255, 89] width 113 height 7
click at [263, 88] on span "表單連結：https://forms.gle/nSe8JpWeVcSQLJn76。" at bounding box center [255, 89] width 113 height 7
click at [231, 88] on span "表單連結：https://forms.gle/nSe8JpWeVcSQLJn76。" at bounding box center [255, 89] width 113 height 7
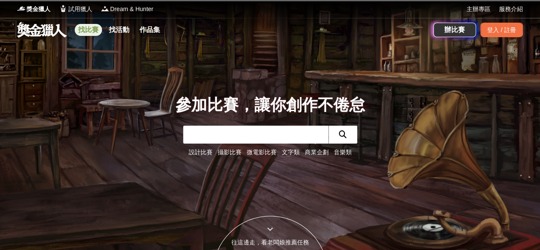
click at [82, 27] on link "找比賽" at bounding box center [88, 30] width 27 height 12
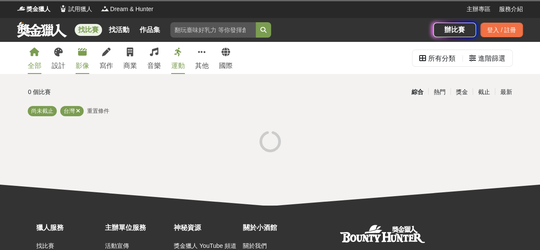
click at [78, 60] on link "影像" at bounding box center [83, 58] width 14 height 32
click at [100, 61] on div "寫作" at bounding box center [106, 66] width 14 height 10
click at [232, 35] on input "search" at bounding box center [212, 29] width 85 height 15
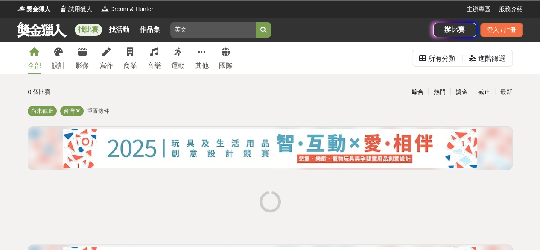
click at [256, 22] on button "submit" at bounding box center [263, 29] width 15 height 15
click at [271, 26] on button "submit" at bounding box center [263, 29] width 15 height 15
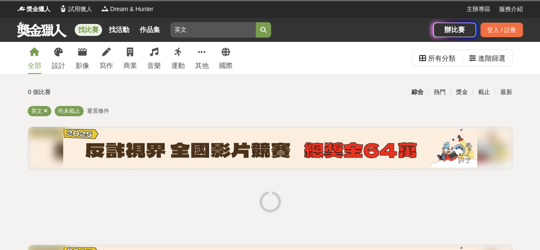
click at [191, 31] on input "英文" at bounding box center [212, 29] width 85 height 15
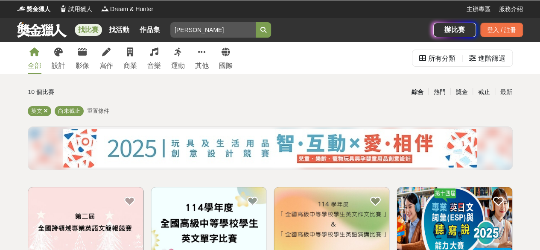
type input "[PERSON_NAME]"
click at [256, 22] on button "submit" at bounding box center [263, 29] width 15 height 15
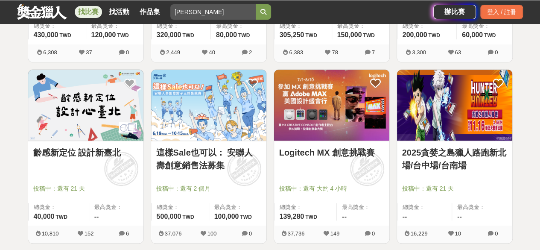
scroll to position [512, 0]
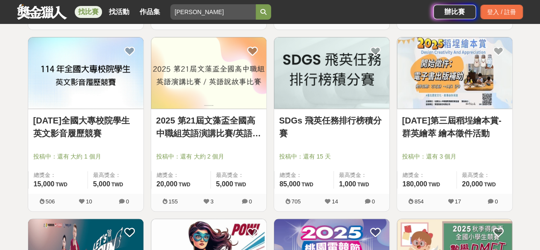
click at [62, 94] on img at bounding box center [85, 72] width 115 height 71
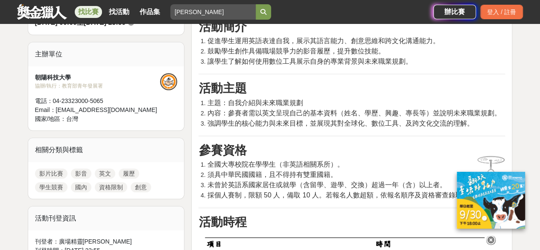
scroll to position [299, 0]
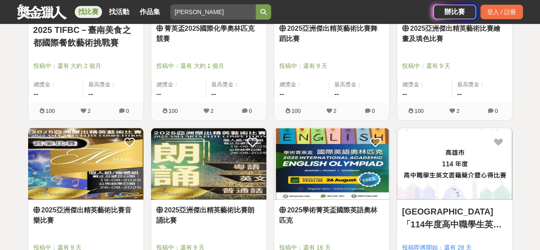
scroll to position [982, 0]
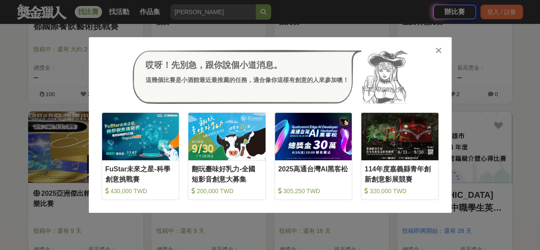
click at [439, 52] on icon at bounding box center [439, 50] width 6 height 9
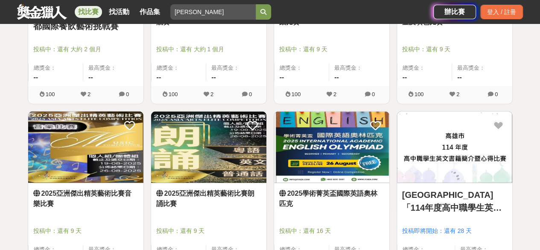
scroll to position [1196, 0]
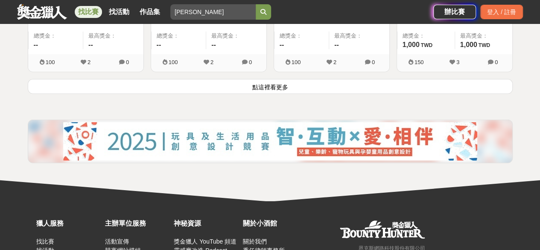
click at [310, 83] on button "點這裡看更多" at bounding box center [270, 86] width 485 height 15
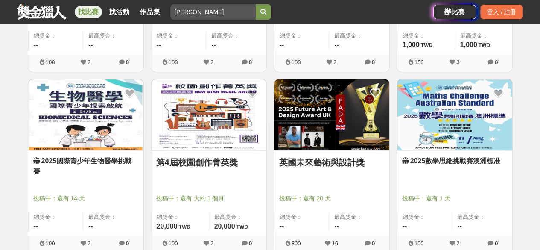
drag, startPoint x: 193, startPoint y: 132, endPoint x: 9, endPoint y: 162, distance: 186.9
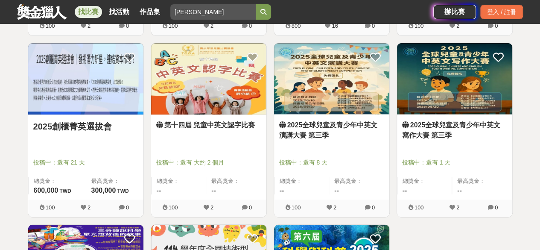
scroll to position [1665, 0]
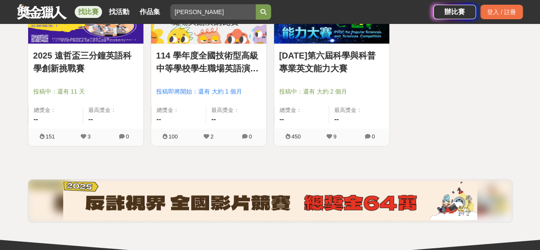
click at [196, 37] on img at bounding box center [208, 7] width 115 height 71
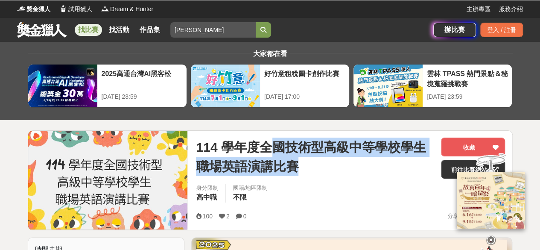
drag, startPoint x: 276, startPoint y: 151, endPoint x: 371, endPoint y: 166, distance: 96.0
click at [371, 166] on span "114 學年度全國技術型高級中等學校學生職場英語演講比賽" at bounding box center [315, 156] width 238 height 38
click at [370, 166] on span "114 學年度全國技術型高級中等學校學生職場英語演講比賽" at bounding box center [315, 156] width 238 height 38
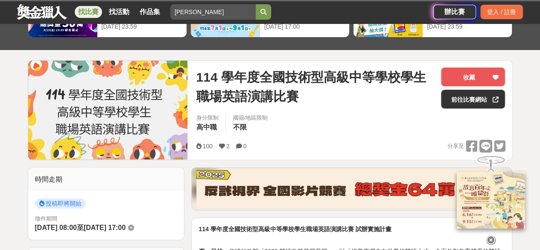
scroll to position [171, 0]
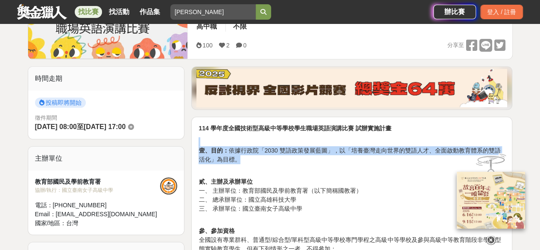
drag, startPoint x: 267, startPoint y: 132, endPoint x: 313, endPoint y: 161, distance: 53.9
click at [313, 161] on p "壹、目的： 依據行政院「2030 雙語政策發展藍圖」，以「培養臺灣走向世界的雙語人才、全面啟動教育體系的雙語活化」為目標。" at bounding box center [352, 150] width 307 height 27
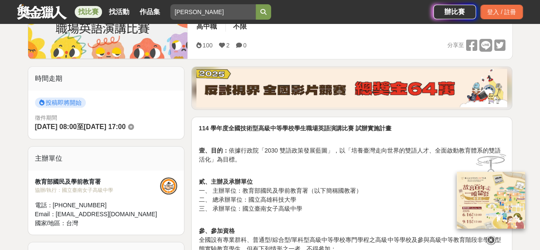
scroll to position [342, 0]
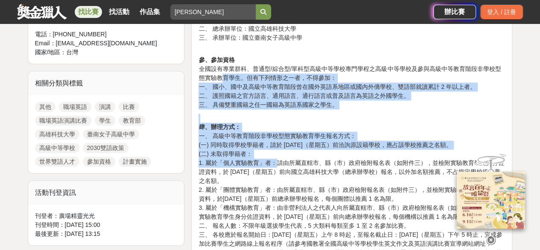
drag, startPoint x: 220, startPoint y: 73, endPoint x: 276, endPoint y: 161, distance: 104.4
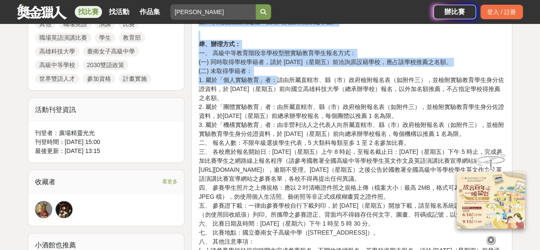
scroll to position [427, 0]
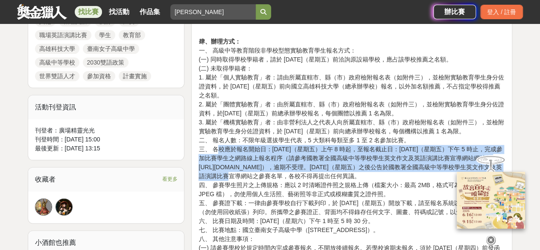
drag, startPoint x: 217, startPoint y: 148, endPoint x: 434, endPoint y: 162, distance: 217.4
click at [434, 162] on p "肆、辦理方式： 一、 高級中等教育階段非學校型態實驗教育學生報名方式： (一) 同時取得學校學籍者，請於 114 年 9 月 5 日（星期五）前洽詢原設籍學校…" at bounding box center [352, 162] width 307 height 269
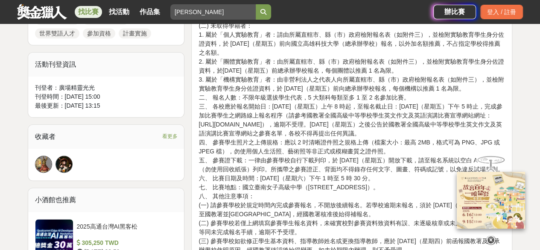
click at [281, 148] on p "肆、辦理方式： 一、 高級中等教育階段非學校型態實驗教育學生報名方式： (一) 同時取得學校學籍者，請於 114 年 9 月 5 日（星期五）前洽詢原設籍學校…" at bounding box center [352, 119] width 307 height 269
drag, startPoint x: 403, startPoint y: 121, endPoint x: 416, endPoint y: 132, distance: 16.7
click at [416, 132] on p "肆、辦理方式： 一、 高級中等教育階段非學校型態實驗教育學生報名方式： (一) 同時取得學校學籍者，請於 114 年 9 月 5 日（星期五）前洽詢原設籍學校…" at bounding box center [352, 119] width 307 height 269
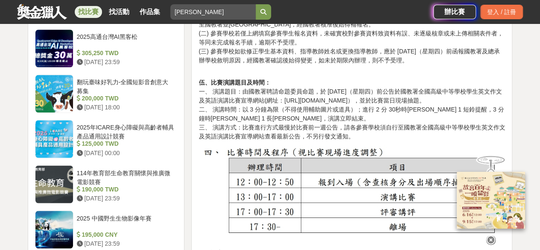
scroll to position [683, 0]
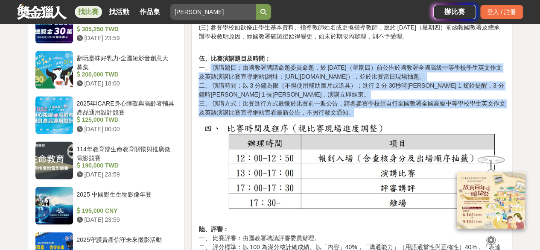
drag, startPoint x: 210, startPoint y: 77, endPoint x: 366, endPoint y: 117, distance: 160.3
click at [366, 117] on p "伍、比賽演講題目及時間： 一、 演講題目：由國教署聘請命題委員命題，於 114 年 9 月 11 日（星期四）前公告於國教署全國高級中等學校學生英文作文及英語…" at bounding box center [352, 81] width 307 height 72
click at [370, 100] on p "伍、比賽演講題目及時間： 一、 演講題目：由國教署聘請命題委員命題，於 114 年 9 月 11 日（星期四）前公告於國教署全國高級中等學校學生英文作文及英語…" at bounding box center [352, 81] width 307 height 72
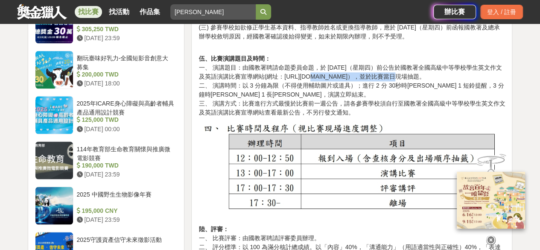
drag, startPoint x: 306, startPoint y: 83, endPoint x: 358, endPoint y: 85, distance: 52.1
click at [358, 85] on p "伍、比賽演講題目及時間： 一、 演講題目：由國教署聘請命題委員命題，於 114 年 9 月 11 日（星期四）前公告於國教署全國高級中等學校學生英文作文及英語…" at bounding box center [352, 81] width 307 height 72
copy p "https://gov.tw/1V8"
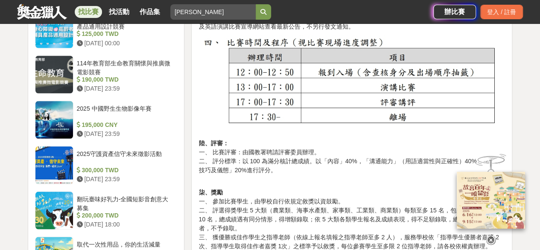
scroll to position [854, 0]
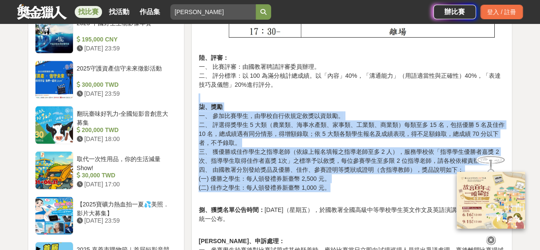
drag, startPoint x: 228, startPoint y: 100, endPoint x: 373, endPoint y: 198, distance: 175.4
click at [374, 192] on p "柒、獎勵 一、 參加比賽學生，由學校自行依規定敘獎以資鼓勵。 二、 評選得獎學生 5 大類（農業類、海事水產類、家事類、工業類、商業類）每類至多 15 名，包…" at bounding box center [352, 143] width 307 height 99
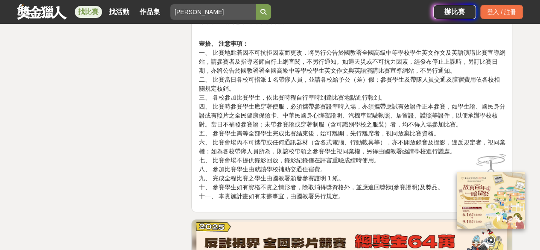
scroll to position [1104, 0]
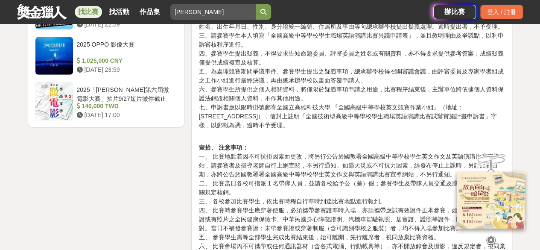
click at [89, 14] on link "找比賽" at bounding box center [88, 12] width 27 height 12
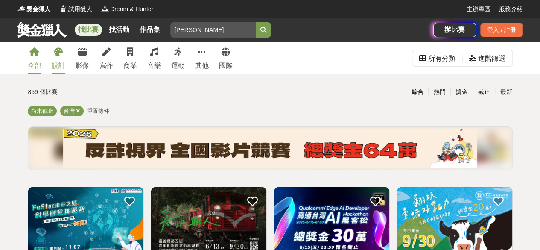
click at [53, 59] on link "設計" at bounding box center [59, 58] width 14 height 32
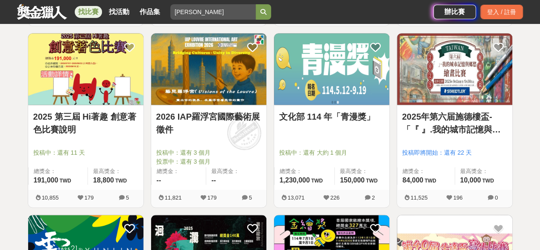
scroll to position [512, 0]
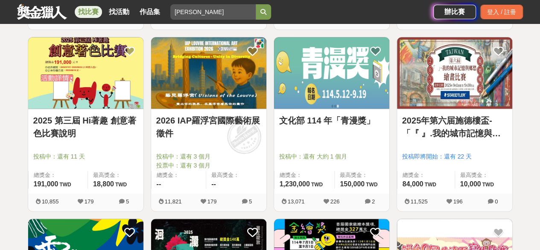
click at [326, 82] on img at bounding box center [331, 72] width 115 height 71
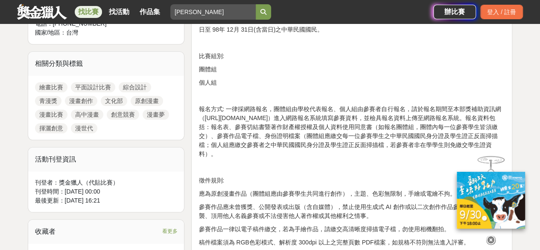
scroll to position [384, 0]
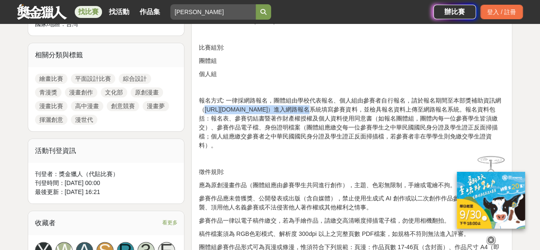
drag, startPoint x: 205, startPoint y: 108, endPoint x: 278, endPoint y: 110, distance: 73.5
click at [278, 110] on p "報名方式: 一律採網路報名，團體組由學校代表報名、個人組由參賽者自行報名，請於報名期間至本部獎補助資訊網（https://grants.moc.gov.tw）…" at bounding box center [352, 123] width 307 height 54
copy p "https://grants.moc.gov.tw"
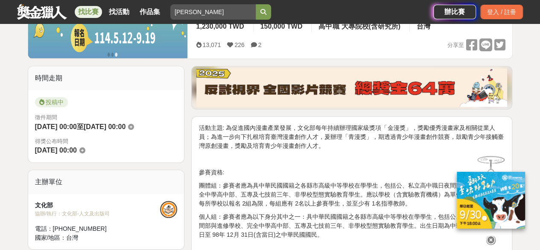
scroll to position [0, 0]
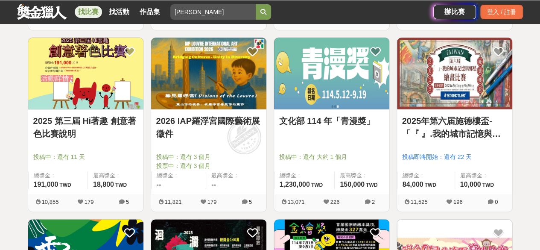
scroll to position [512, 0]
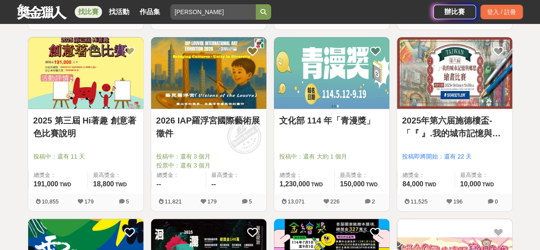
click at [467, 98] on img at bounding box center [454, 72] width 115 height 71
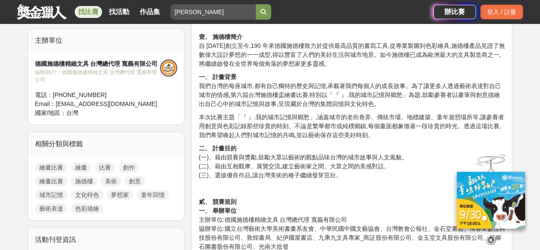
scroll to position [299, 0]
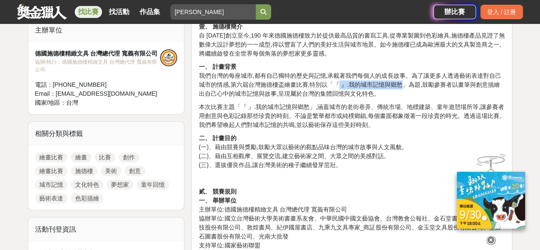
drag, startPoint x: 336, startPoint y: 85, endPoint x: 400, endPoint y: 88, distance: 64.1
click at [400, 88] on p "一、 計畫背景 我們台灣的每座城市,都有自己獨特的歷史與記憶,承載著我們每個人的成長故事。為了讓更多人透過藝術表達對自己城市的情感,第六屆台灣施德樓盃繪畫比賽…" at bounding box center [352, 80] width 307 height 36
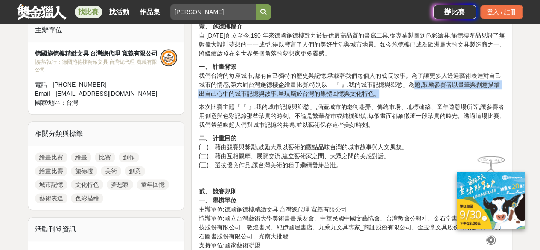
drag, startPoint x: 413, startPoint y: 82, endPoint x: 418, endPoint y: 93, distance: 11.5
click at [418, 93] on p "一、 計畫背景 我們台灣的每座城市,都有自己獨特的歷史與記憶,承載著我們每個人的成長故事。為了讓更多人透過藝術表達對自己城市的情感,第六屆台灣施德樓盃繪畫比賽…" at bounding box center [352, 80] width 307 height 36
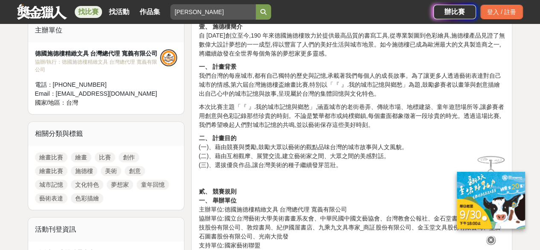
click at [246, 102] on p "本次比賽主題「『 』.我的城市記憶與鄉愁」,涵蓋城市的老街巷弄、傳統市場、地標建築、童年遊憩場所等,讓參賽者用創意與色彩記錄那些珍貴的時刻。不論是繁華都市或純…" at bounding box center [352, 115] width 307 height 27
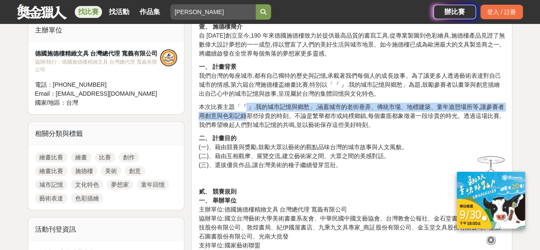
drag, startPoint x: 243, startPoint y: 105, endPoint x: 246, endPoint y: 112, distance: 7.8
click at [246, 112] on p "本次比賽主題「『 』.我的城市記憶與鄉愁」,涵蓋城市的老街巷弄、傳統市場、地標建築、童年遊憩場所等,讓參賽者用創意與色彩記錄那些珍貴的時刻。不論是繁華都市或純…" at bounding box center [352, 115] width 307 height 27
click at [247, 114] on p "本次比賽主題「『 』.我的城市記憶與鄉愁」,涵蓋城市的老街巷弄、傳統市場、地標建築、童年遊憩場所等,讓參賽者用創意與色彩記錄那些珍貴的時刻。不論是繁華都市或純…" at bounding box center [352, 115] width 307 height 27
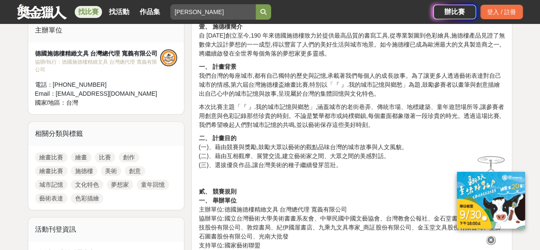
click at [255, 119] on p "本次比賽主題「『 』.我的城市記憶與鄉愁」,涵蓋城市的老街巷弄、傳統市場、地標建築、童年遊憩場所等,讓參賽者用創意與色彩記錄那些珍貴的時刻。不論是繁華都市或純…" at bounding box center [352, 115] width 307 height 27
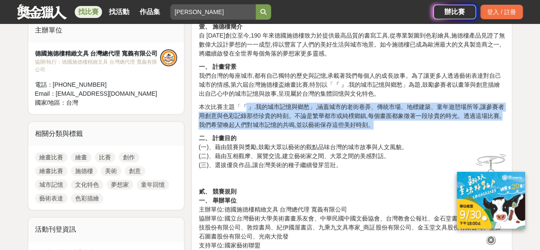
drag, startPoint x: 243, startPoint y: 108, endPoint x: 386, endPoint y: 128, distance: 144.5
click at [386, 128] on p "本次比賽主題「『 』.我的城市記憶與鄉愁」,涵蓋城市的老街巷弄、傳統市場、地標建築、童年遊憩場所等,讓參賽者用創意與色彩記錄那些珍貴的時刻。不論是繁華都市或純…" at bounding box center [352, 115] width 307 height 27
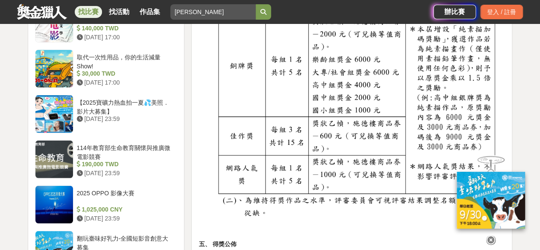
scroll to position [1068, 0]
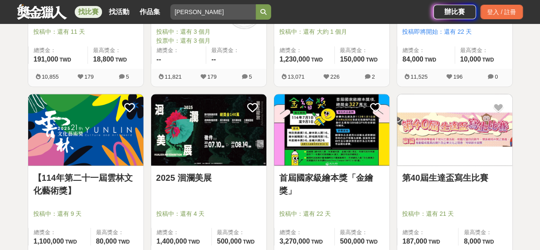
scroll to position [641, 0]
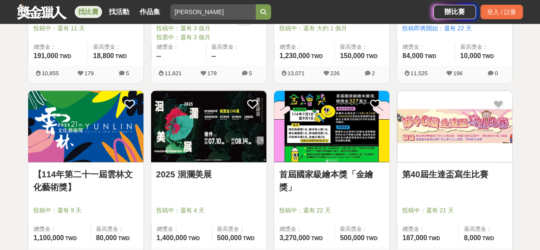
click at [326, 140] on img at bounding box center [331, 126] width 115 height 71
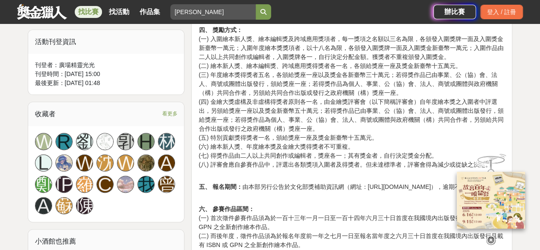
scroll to position [555, 0]
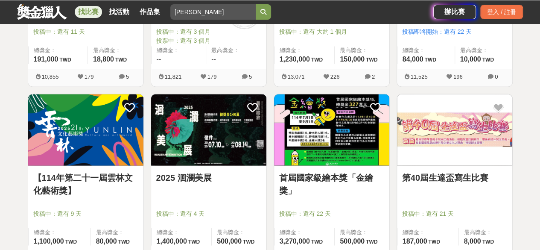
scroll to position [641, 0]
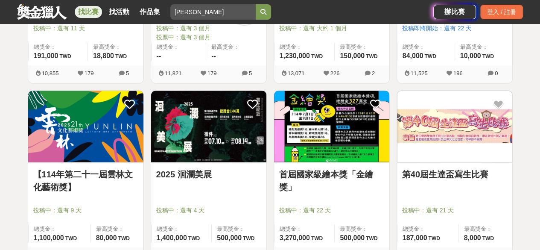
click at [205, 14] on input "英" at bounding box center [212, 11] width 85 height 15
click at [457, 129] on img at bounding box center [454, 126] width 115 height 71
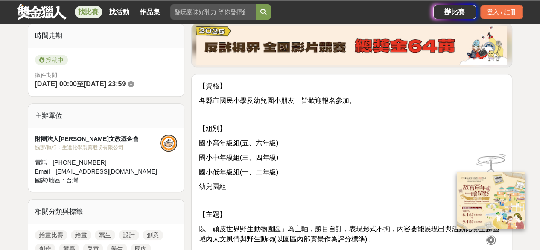
scroll to position [470, 0]
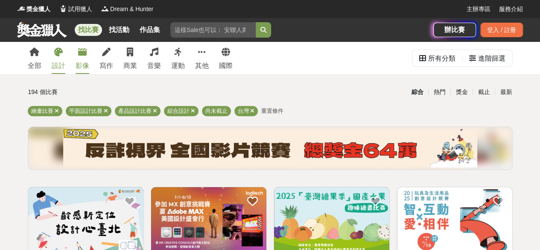
click at [80, 66] on div "影像" at bounding box center [83, 66] width 14 height 10
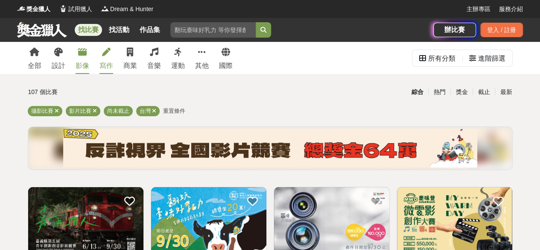
click at [110, 58] on link "寫作" at bounding box center [106, 58] width 14 height 32
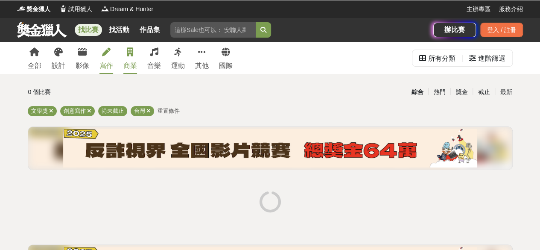
click at [131, 59] on link "商業" at bounding box center [130, 58] width 14 height 32
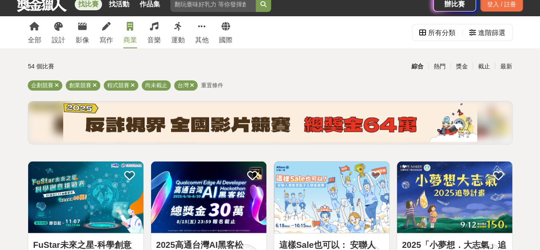
scroll to position [85, 0]
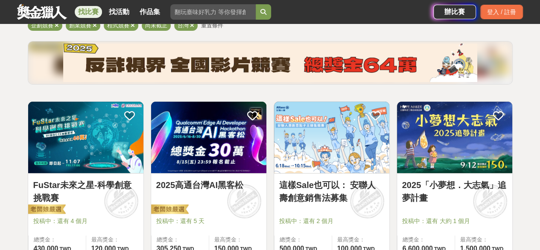
click at [432, 135] on img at bounding box center [454, 137] width 115 height 71
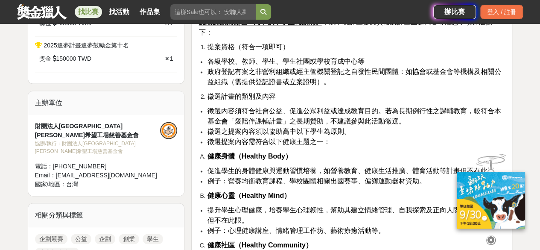
scroll to position [854, 0]
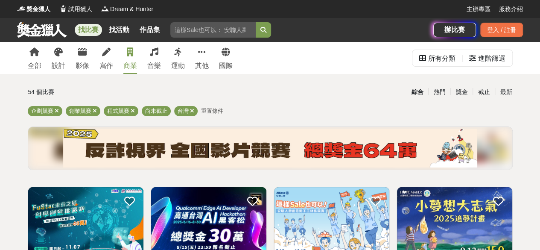
click at [165, 60] on div "全部 設計 影像 寫作 商業 音樂 運動 其他 國際" at bounding box center [130, 58] width 215 height 32
click at [155, 61] on div "音樂" at bounding box center [154, 66] width 14 height 10
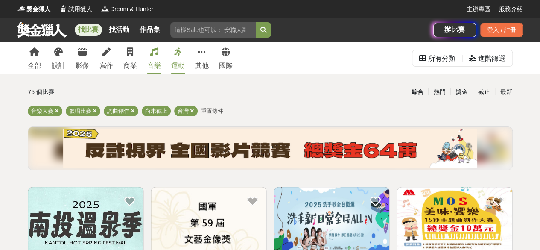
click at [173, 61] on div "運動" at bounding box center [178, 66] width 14 height 10
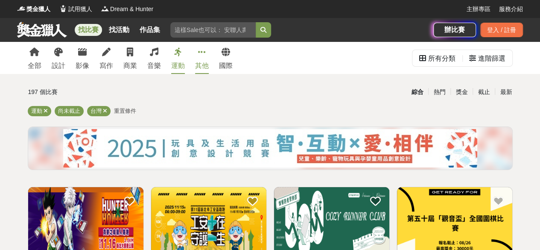
click at [200, 59] on link "其他" at bounding box center [202, 58] width 14 height 32
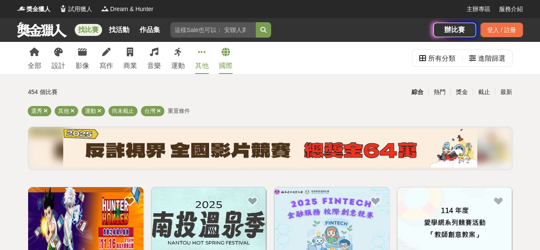
click at [224, 66] on div "國際" at bounding box center [226, 66] width 14 height 10
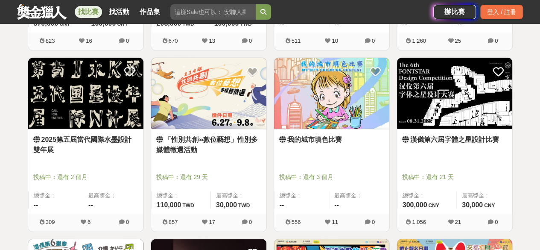
scroll to position [854, 0]
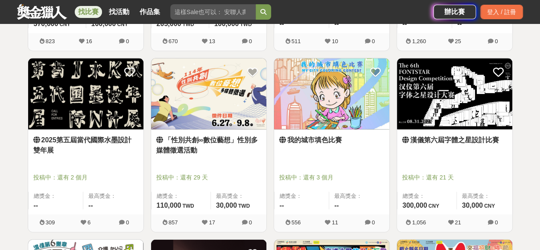
click at [338, 88] on img at bounding box center [331, 94] width 115 height 71
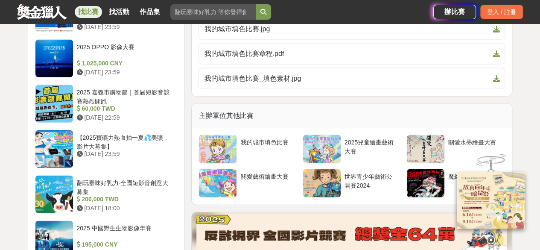
scroll to position [811, 0]
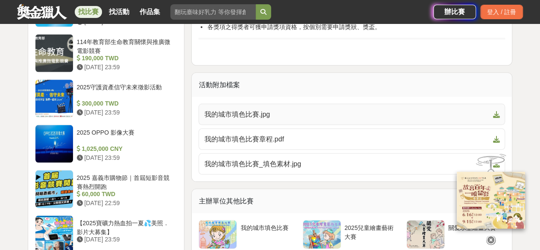
click at [254, 109] on span "我的城市填色比賽.jpg" at bounding box center [346, 114] width 285 height 10
click at [228, 134] on span "我的城市填色比賽章程.pdf" at bounding box center [346, 139] width 285 height 10
click at [252, 159] on span "我的城市填色比賽_填色素材.jpg" at bounding box center [346, 164] width 285 height 10
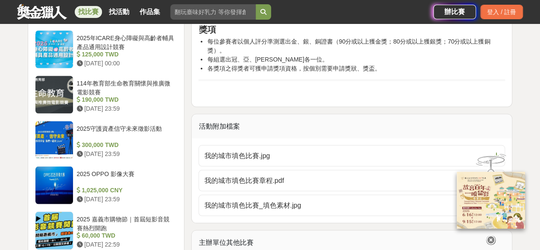
scroll to position [769, 0]
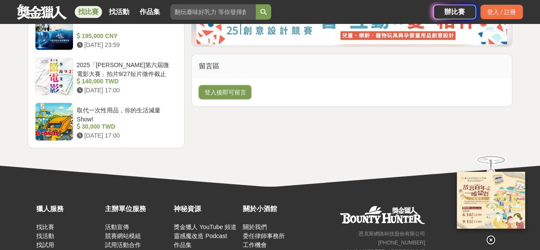
scroll to position [1025, 0]
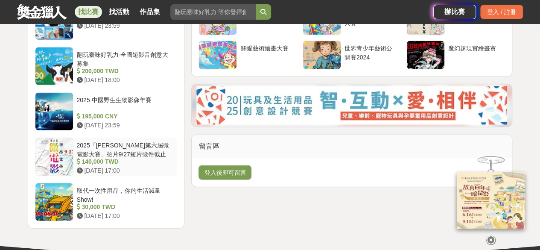
click at [108, 151] on div "2025「李昂文學第六屆微電影大賽」拍片9/27短片徵件截止" at bounding box center [125, 149] width 97 height 16
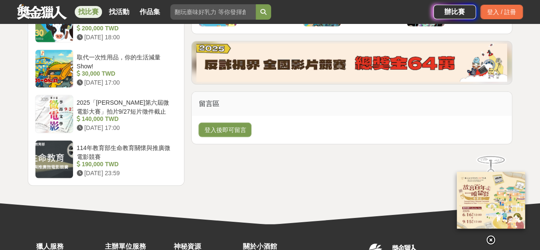
scroll to position [982, 0]
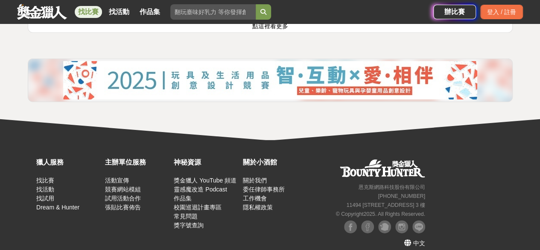
scroll to position [1094, 0]
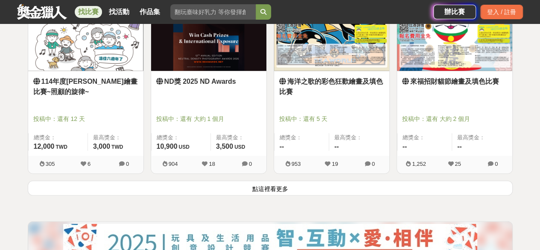
click at [242, 184] on button "點這裡看更多" at bounding box center [270, 188] width 485 height 15
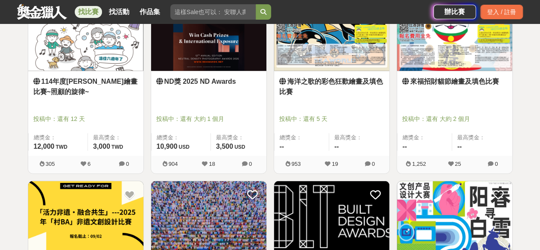
click at [72, 85] on link "114年度溫佳繪畫比賽~照顧的旋律~" at bounding box center [85, 86] width 105 height 20
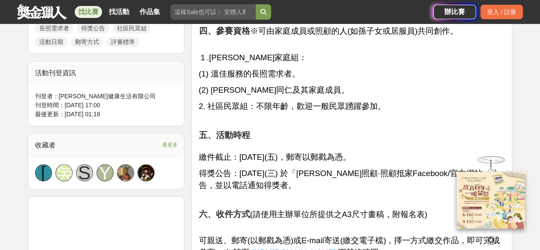
scroll to position [598, 0]
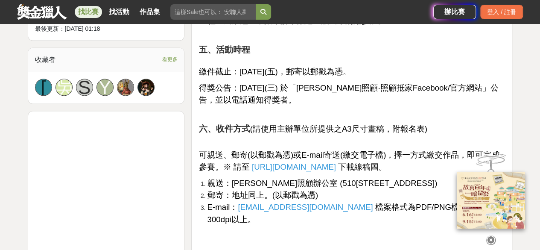
click at [316, 165] on span "https://www.wejoin168.com/news/index.php" at bounding box center [294, 166] width 84 height 9
click at [99, 14] on link "找比賽" at bounding box center [88, 12] width 27 height 12
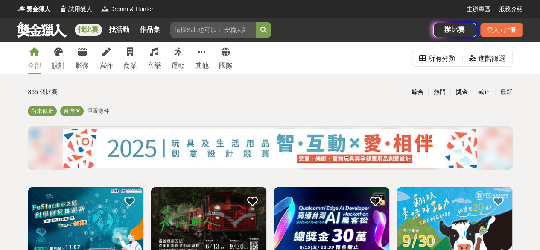
click at [460, 92] on div "獎金" at bounding box center [461, 92] width 22 height 15
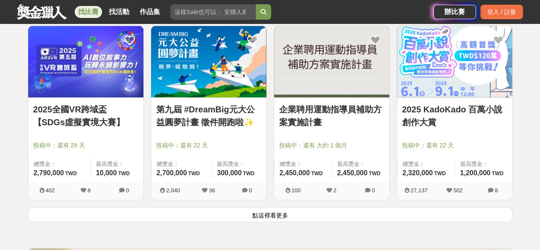
scroll to position [1196, 0]
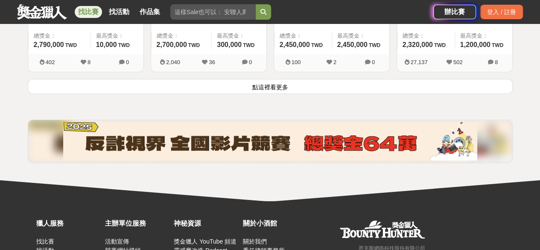
click at [311, 83] on button "點這裡看更多" at bounding box center [270, 86] width 485 height 15
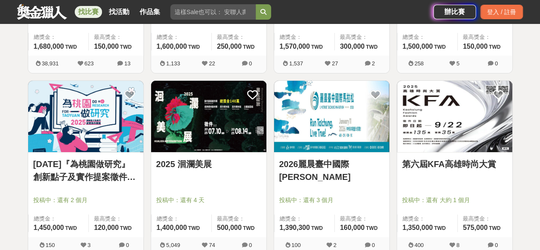
scroll to position [1495, 0]
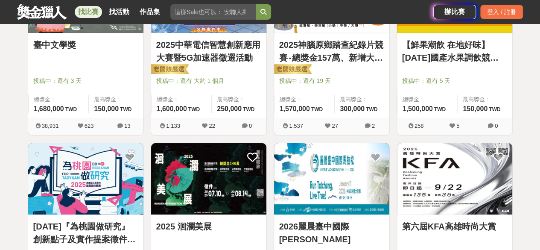
click at [216, 12] on input "search" at bounding box center [212, 11] width 85 height 15
type input "兒童"
click at [256, 4] on button "submit" at bounding box center [263, 11] width 15 height 15
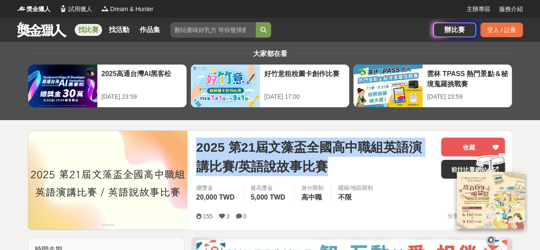
drag, startPoint x: 342, startPoint y: 136, endPoint x: 347, endPoint y: 162, distance: 26.1
click at [347, 162] on div "2025 第21屆文藻盃全國高中職組英語演講比賽/英語說故事比賽 收藏 前往比賽網站 總獎金 20,000 TWD 最高獎金 5,000 TWD 身分限制 高…" at bounding box center [350, 180] width 323 height 99
click at [347, 162] on span "2025 第21屆文藻盃全國高中職組英語演講比賽/英語說故事比賽" at bounding box center [315, 156] width 238 height 38
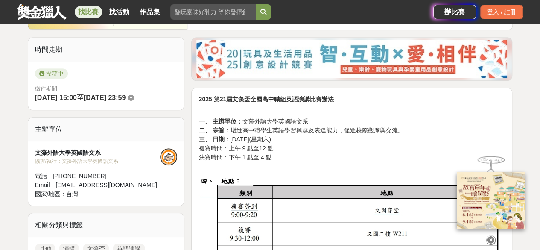
scroll to position [214, 0]
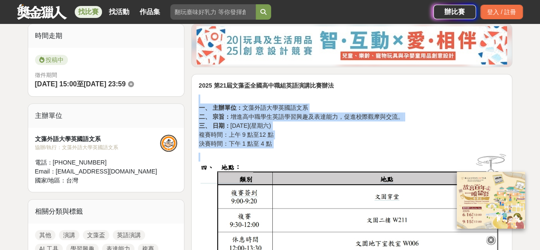
drag, startPoint x: 241, startPoint y: 102, endPoint x: 275, endPoint y: 153, distance: 61.3
click at [275, 153] on p at bounding box center [352, 231] width 307 height 158
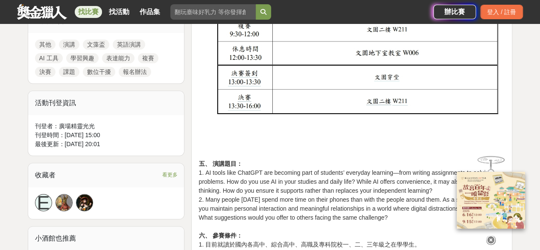
scroll to position [256, 0]
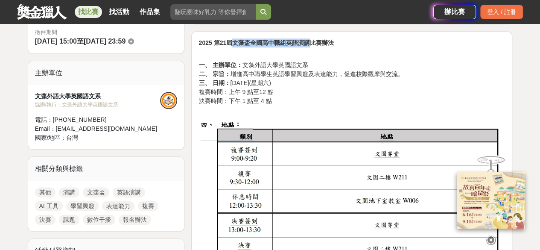
drag, startPoint x: 230, startPoint y: 41, endPoint x: 310, endPoint y: 40, distance: 80.3
click at [310, 40] on strong "2025 第21屆文藻盃全國高中職組英語演講比賽辦法" at bounding box center [266, 42] width 135 height 7
copy strong "文藻盃全國高中職組英語演講"
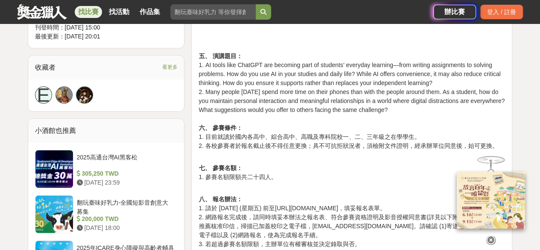
scroll to position [512, 0]
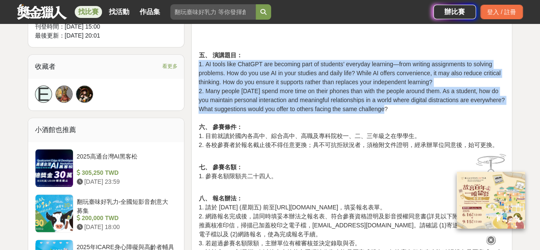
drag, startPoint x: 199, startPoint y: 62, endPoint x: 471, endPoint y: 109, distance: 276.0
click at [471, 109] on p "五、 演講題目： 1. AI tools like ChatGPT are becoming part of students’ everyday learn…" at bounding box center [352, 96] width 307 height 108
copy p "1. AI tools like ChatGPT are becoming part of students’ everyday learning—from …"
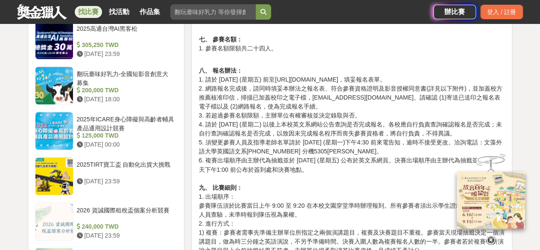
scroll to position [641, 0]
drag, startPoint x: 209, startPoint y: 102, endPoint x: 349, endPoint y: 167, distance: 155.1
click at [349, 167] on p "八、 報名辦法： 1. 請於 [DATE] (星期五) 前至[URL][DOMAIN_NAME]，填妥報名表單。 2. 網路報名完成後，請同時填妥本辦法之報名…" at bounding box center [352, 213] width 307 height 313
click at [350, 167] on p "八、 報名辦法： 1. 請於 [DATE] (星期五) 前至[URL][DOMAIN_NAME]，填妥報名表單。 2. 網路報名完成後，請同時填妥本辦法之報名…" at bounding box center [352, 213] width 307 height 313
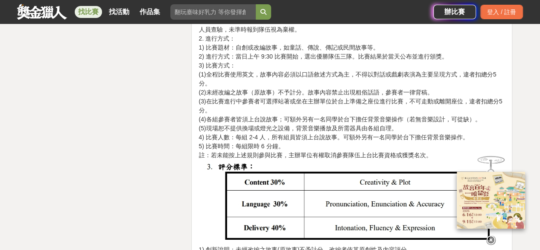
scroll to position [1708, 0]
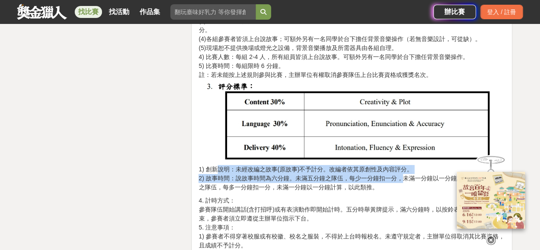
drag, startPoint x: 214, startPoint y: 166, endPoint x: 404, endPoint y: 178, distance: 189.5
click at [404, 178] on p "八、 比賽細則： 1. 出場順序： 參賽隊伍須於比賽當日上午 9:00 至9:20 在本校文園穿堂準時辦理報到。所有參賽者須出示學生證或身分證以便工作人員查驗…" at bounding box center [352, 50] width 307 height 283
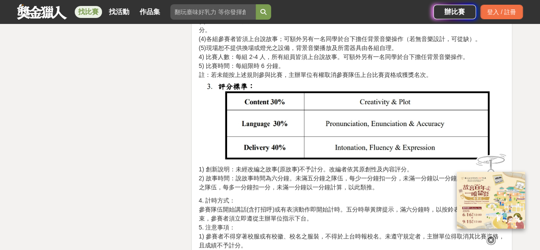
click at [395, 182] on p "八、 比賽細則： 1. 出場順序： 參賽隊伍須於比賽當日上午 9:00 至9:20 在本校文園穿堂準時辦理報到。所有參賽者須出示學生證或身分證以便工作人員查驗…" at bounding box center [352, 50] width 307 height 283
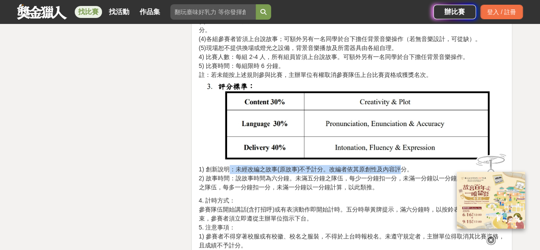
drag, startPoint x: 231, startPoint y: 171, endPoint x: 401, endPoint y: 170, distance: 170.0
click at [401, 170] on p "八、 比賽細則： 1. 出場順序： 參賽隊伍須於比賽當日上午 9:00 至9:20 在本校文園穿堂準時辦理報到。所有參賽者須出示學生證或身分證以便工作人員查驗…" at bounding box center [352, 50] width 307 height 283
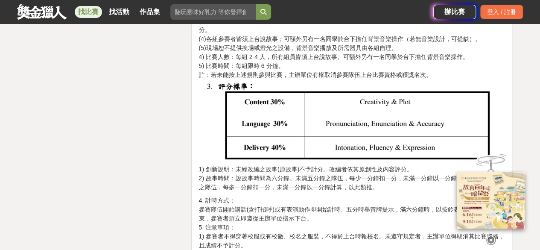
click at [391, 184] on p "八、 比賽細則： 1. 出場順序： 參賽隊伍須於比賽當日上午 9:00 至9:20 在本校文園穿堂準時辦理報到。所有參賽者須出示學生證或身分證以便工作人員查驗…" at bounding box center [352, 50] width 307 height 283
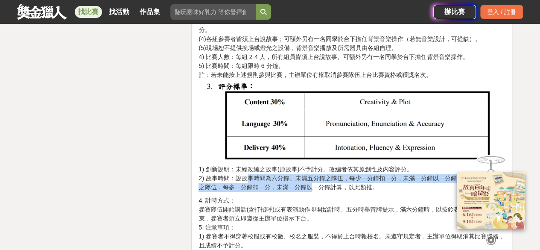
drag, startPoint x: 248, startPoint y: 179, endPoint x: 313, endPoint y: 183, distance: 65.9
click at [313, 183] on p "八、 比賽細則： 1. 出場順序： 參賽隊伍須於比賽當日上午 9:00 至9:20 在本校文園穿堂準時辦理報到。所有參賽者須出示學生證或身分證以便工作人員查驗…" at bounding box center [352, 50] width 307 height 283
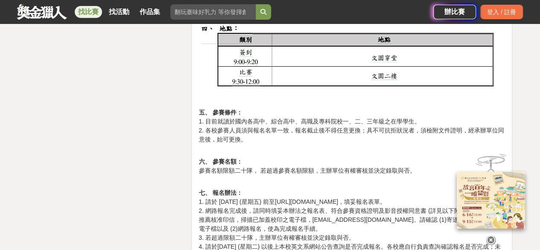
scroll to position [1281, 0]
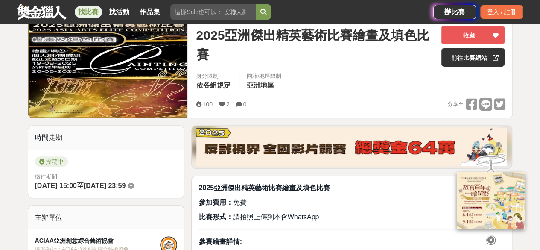
scroll to position [171, 0]
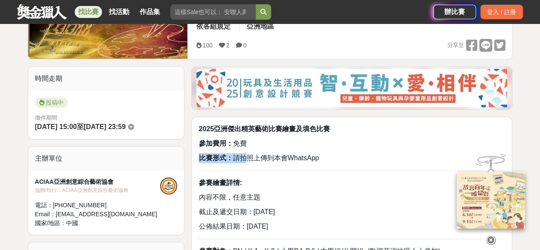
drag, startPoint x: 249, startPoint y: 161, endPoint x: 346, endPoint y: 168, distance: 97.2
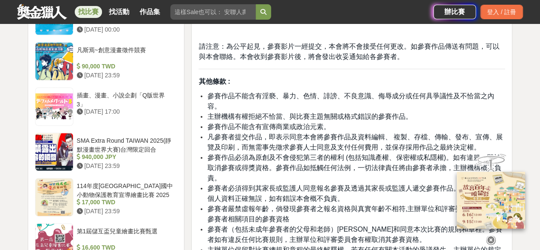
scroll to position [512, 0]
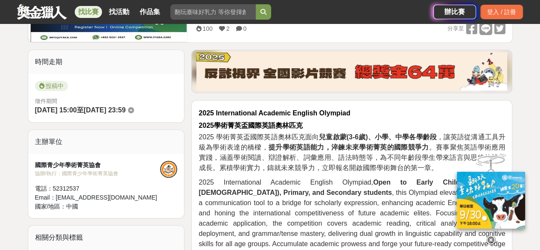
scroll to position [85, 0]
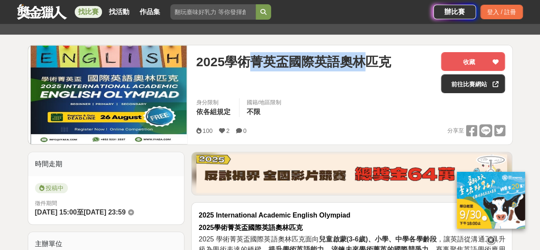
drag, startPoint x: 255, startPoint y: 58, endPoint x: 365, endPoint y: 60, distance: 110.2
click at [365, 60] on span "2025學術菁英盃國際英語奧林匹克" at bounding box center [293, 61] width 195 height 19
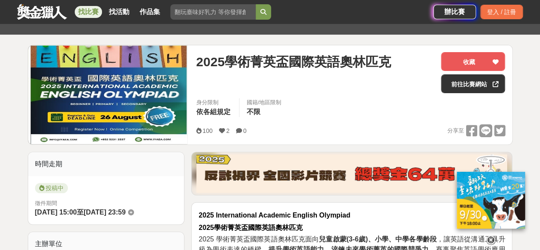
click at [353, 76] on div "2025學術菁英盃國際英語奧林匹克" at bounding box center [315, 72] width 238 height 41
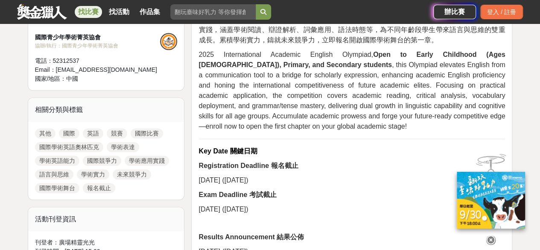
scroll to position [342, 0]
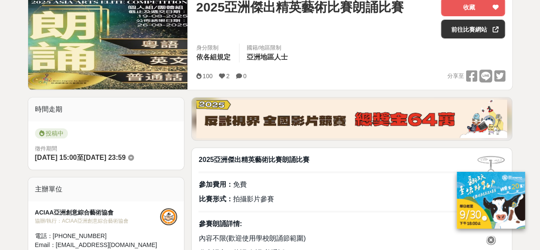
scroll to position [214, 0]
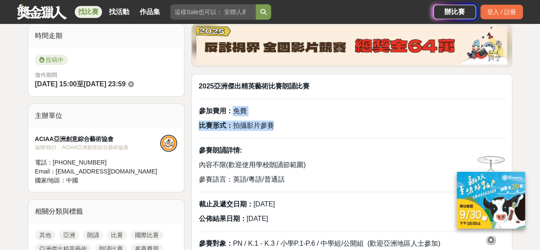
drag, startPoint x: 230, startPoint y: 111, endPoint x: 287, endPoint y: 123, distance: 59.0
click at [287, 123] on p "比賽形式： 拍攝影片參賽" at bounding box center [352, 125] width 307 height 10
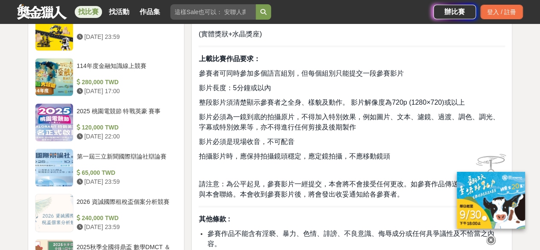
scroll to position [1153, 0]
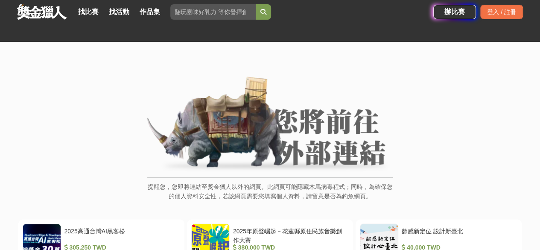
scroll to position [128, 0]
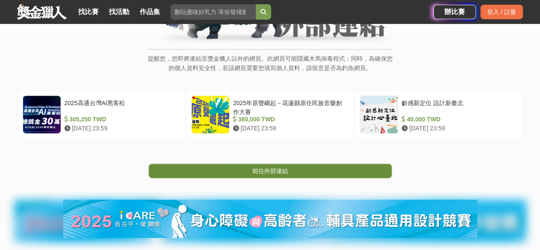
click at [281, 172] on span "前往外部連結" at bounding box center [270, 170] width 36 height 7
